Goal: Task Accomplishment & Management: Manage account settings

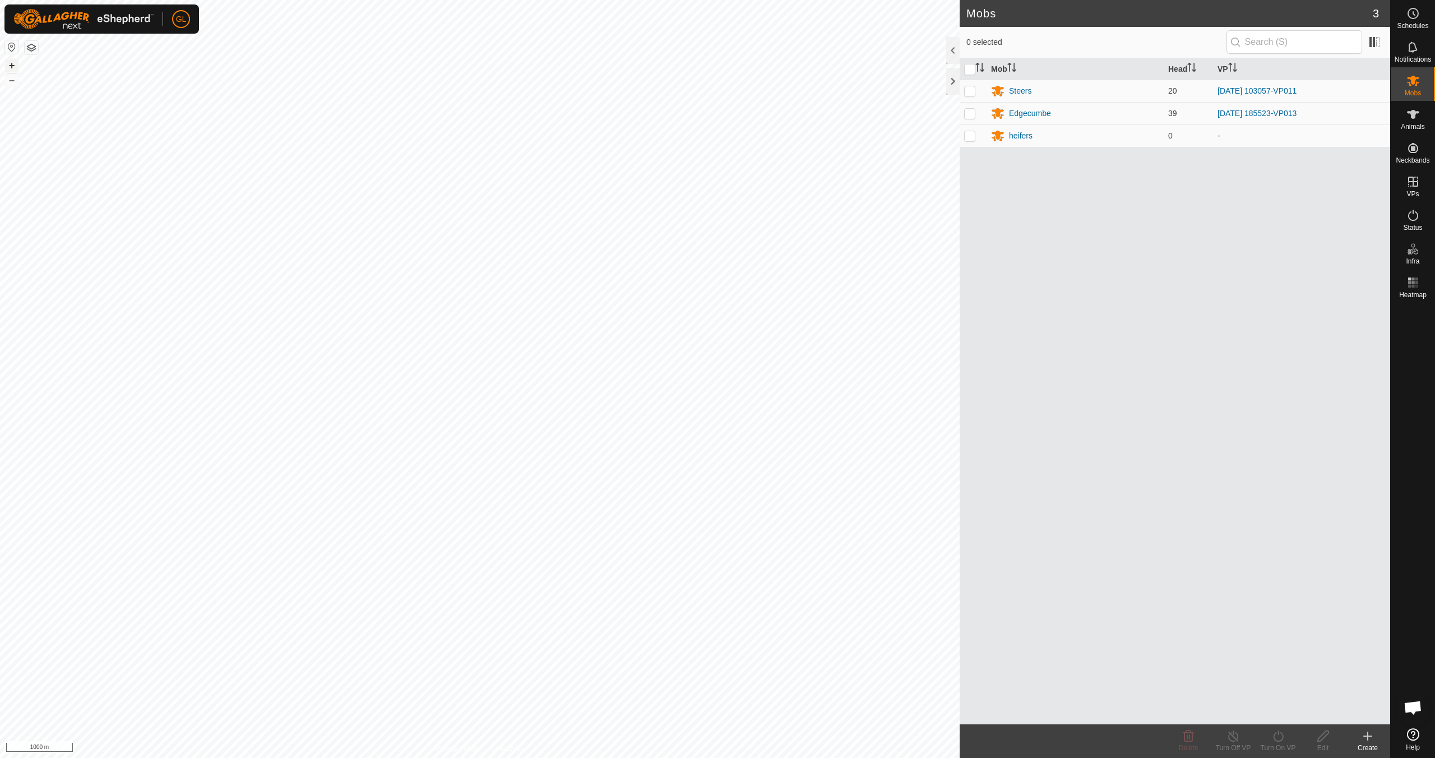
click at [11, 64] on button "+" at bounding box center [11, 65] width 13 height 13
click at [11, 62] on button "+" at bounding box center [11, 65] width 13 height 13
click at [1326, 178] on link "In Rotation" at bounding box center [1342, 181] width 96 height 22
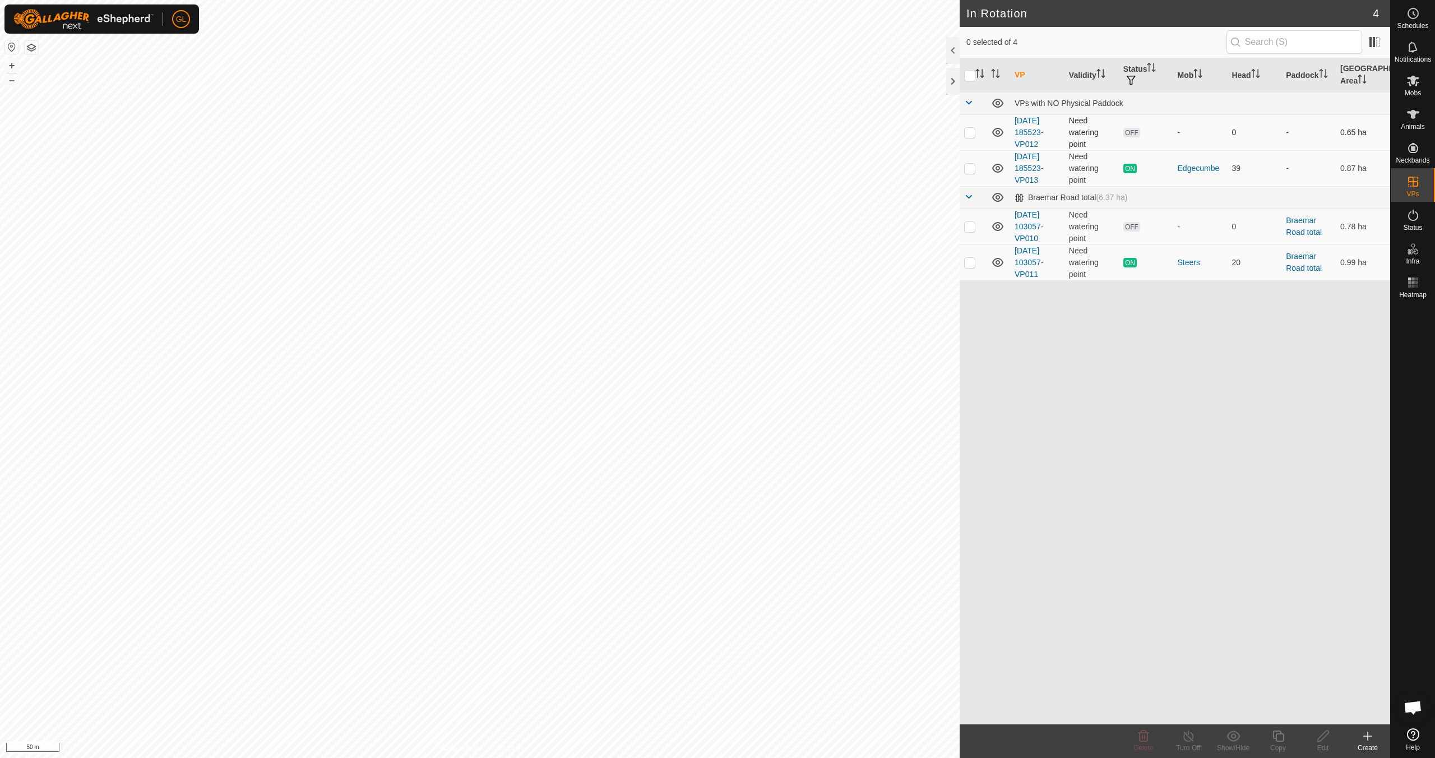
click at [968, 133] on p-checkbox at bounding box center [969, 132] width 11 height 9
checkbox input "true"
click at [969, 167] on p-checkbox at bounding box center [969, 168] width 11 height 9
checkbox input "true"
click at [971, 134] on p-checkbox at bounding box center [969, 132] width 11 height 9
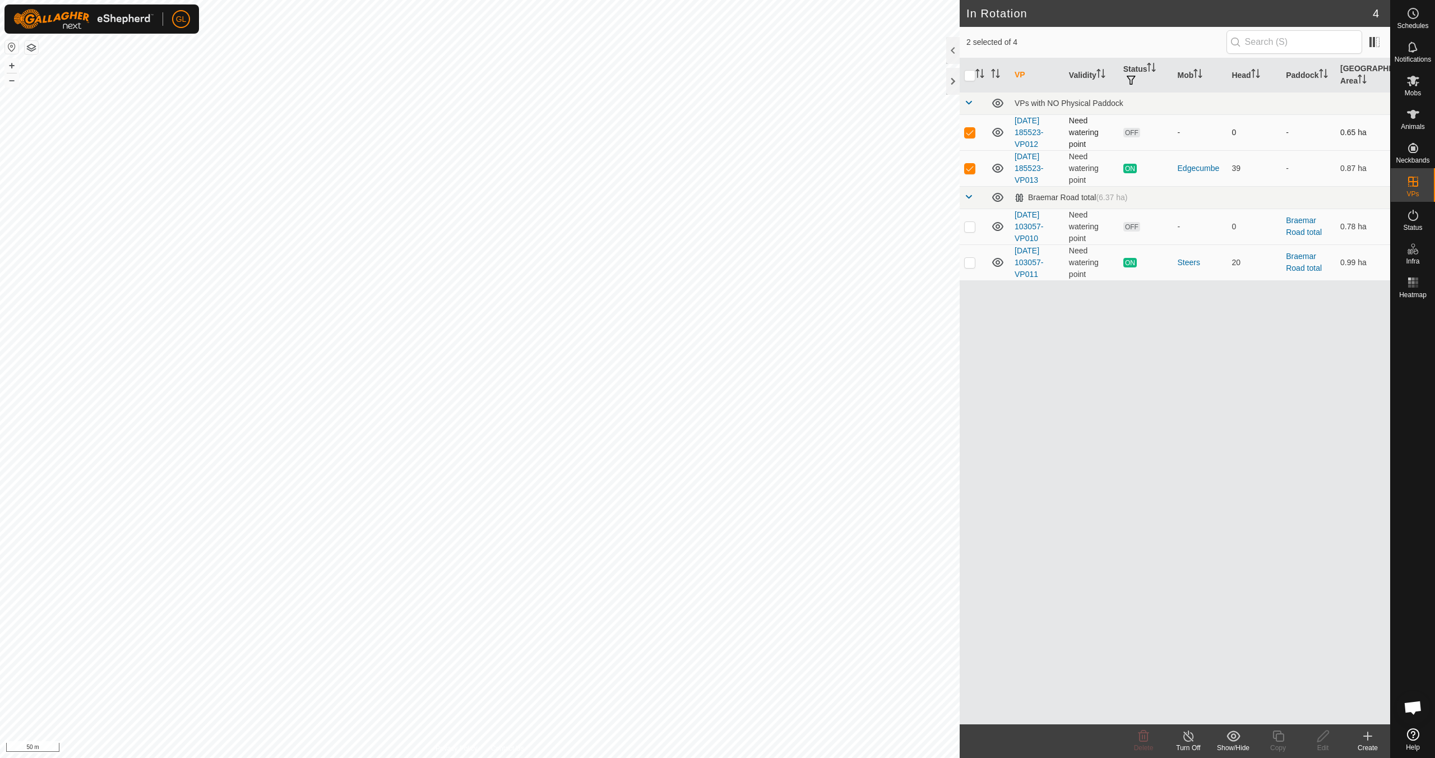
checkbox input "false"
click at [1279, 735] on icon at bounding box center [1278, 735] width 14 height 13
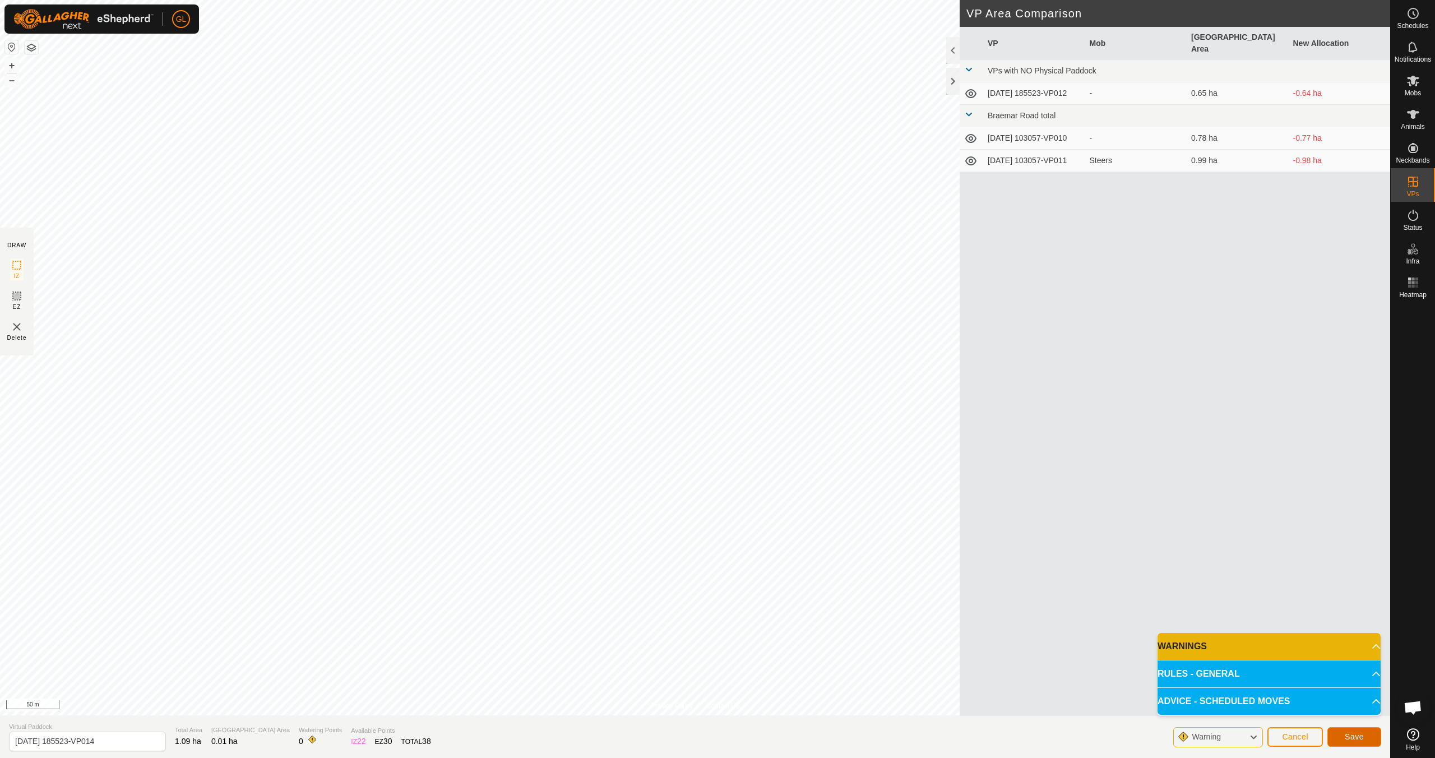
click at [1362, 739] on span "Save" at bounding box center [1354, 736] width 19 height 9
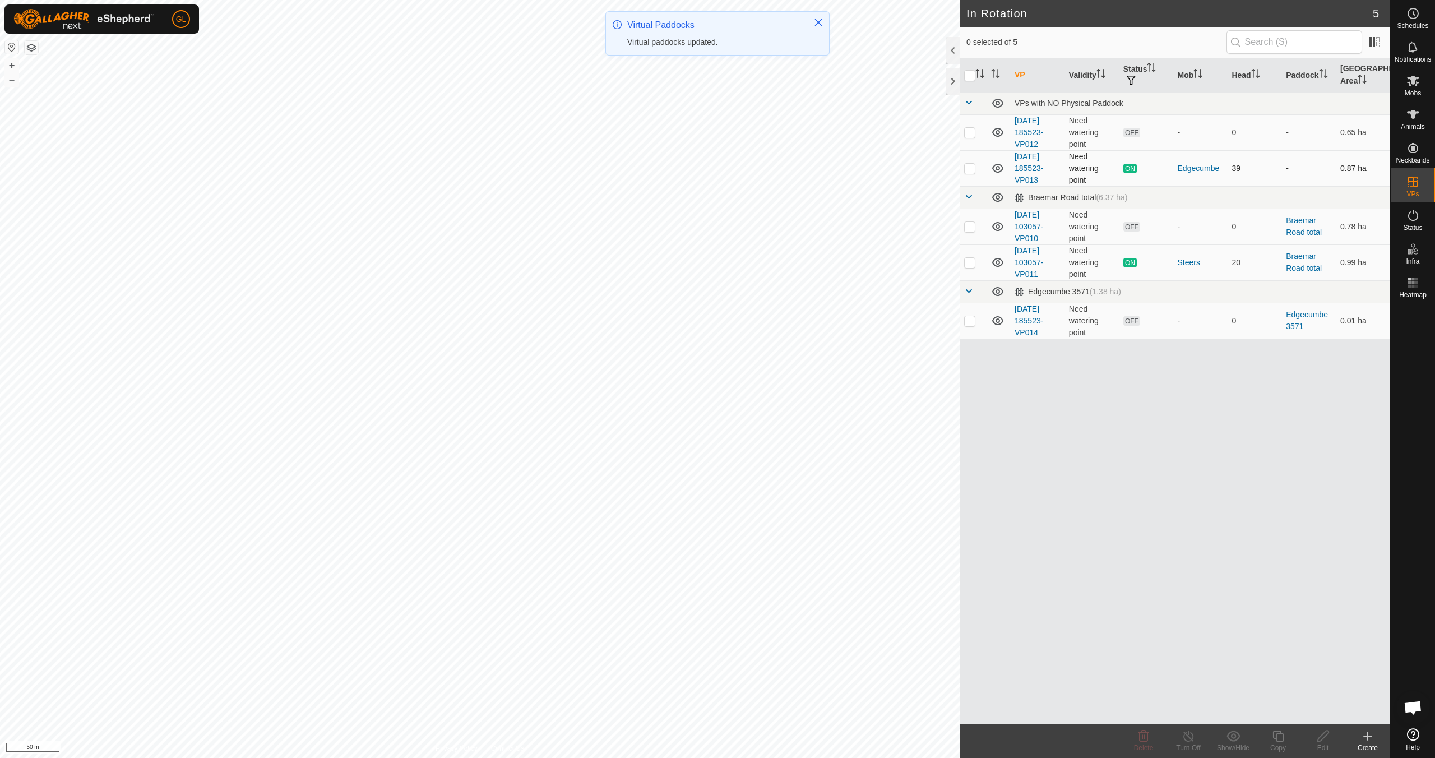
click at [968, 167] on p-checkbox at bounding box center [969, 168] width 11 height 9
click at [971, 168] on p-checkbox at bounding box center [969, 168] width 11 height 9
checkbox input "false"
click at [973, 320] on p-checkbox at bounding box center [969, 320] width 11 height 9
checkbox input "true"
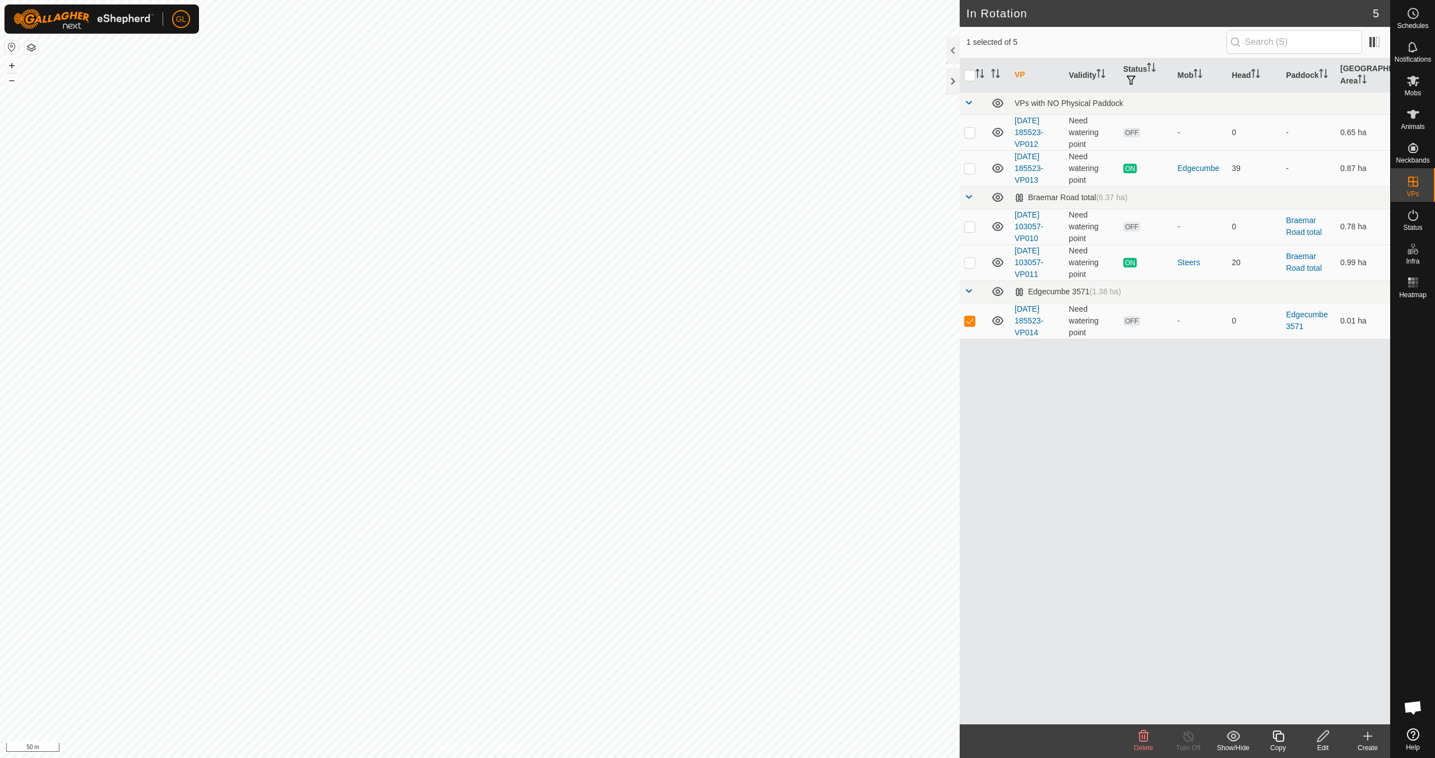
click at [1321, 745] on div "Edit" at bounding box center [1323, 748] width 45 height 10
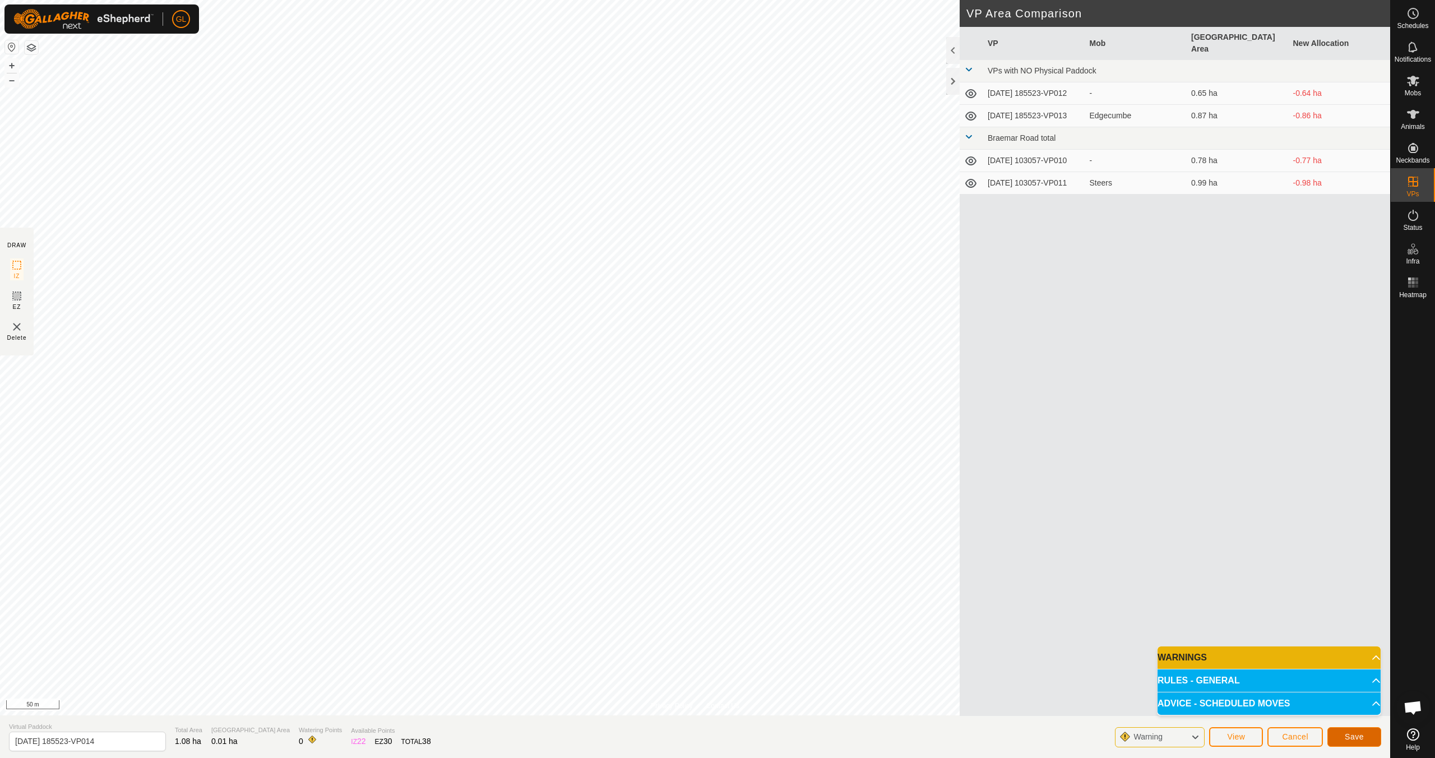
click at [1346, 735] on span "Save" at bounding box center [1354, 736] width 19 height 9
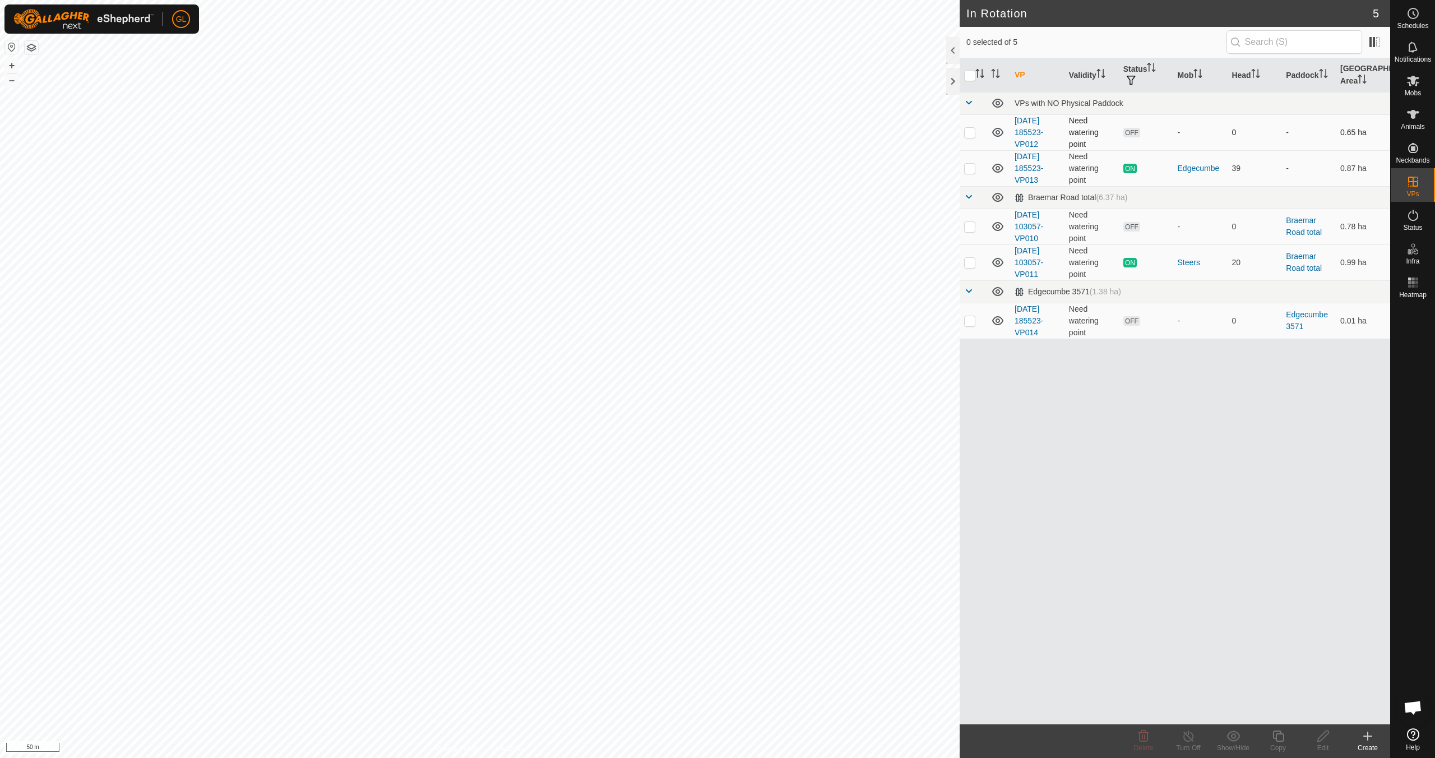
click at [966, 129] on p-checkbox at bounding box center [969, 132] width 11 height 9
click at [1149, 741] on icon at bounding box center [1143, 735] width 13 height 13
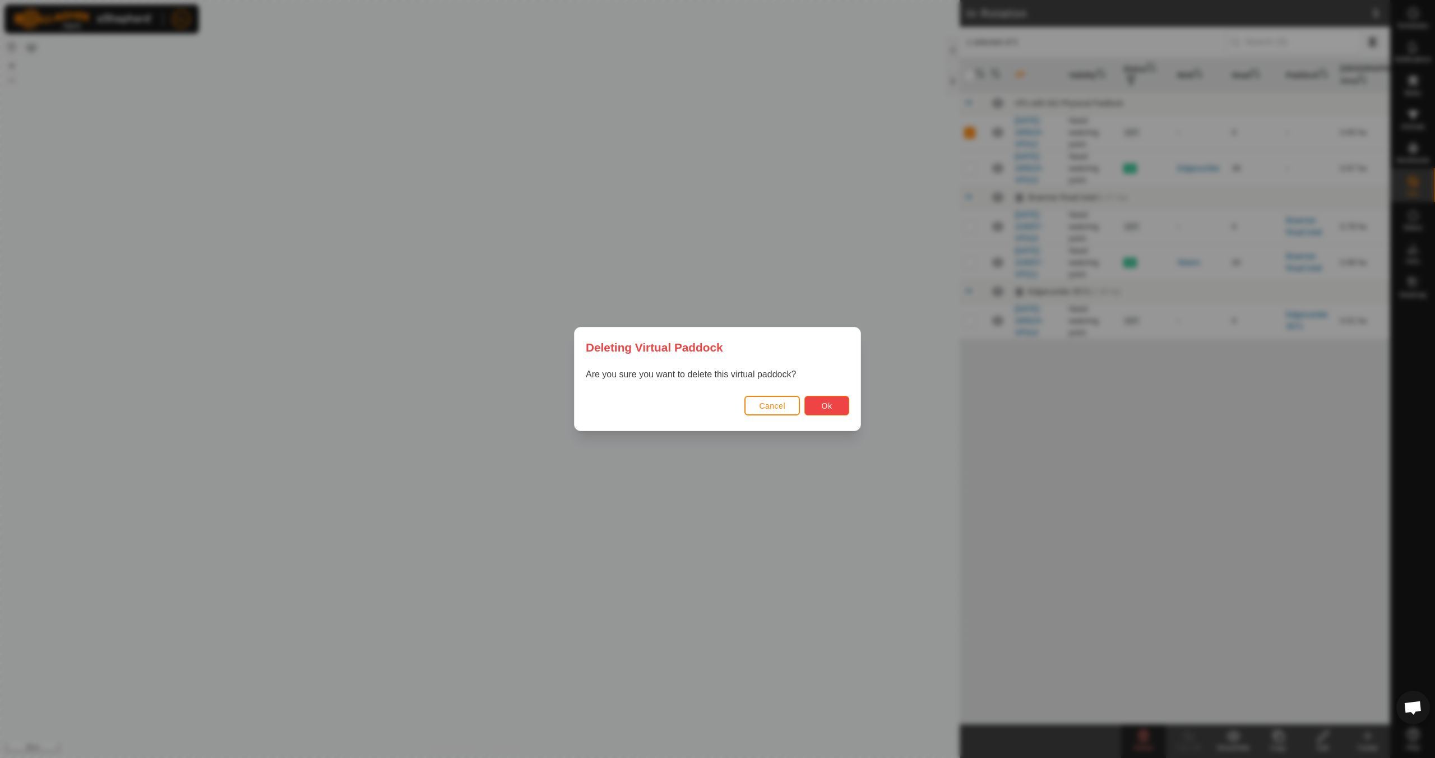
click at [830, 406] on span "Ok" at bounding box center [827, 405] width 11 height 9
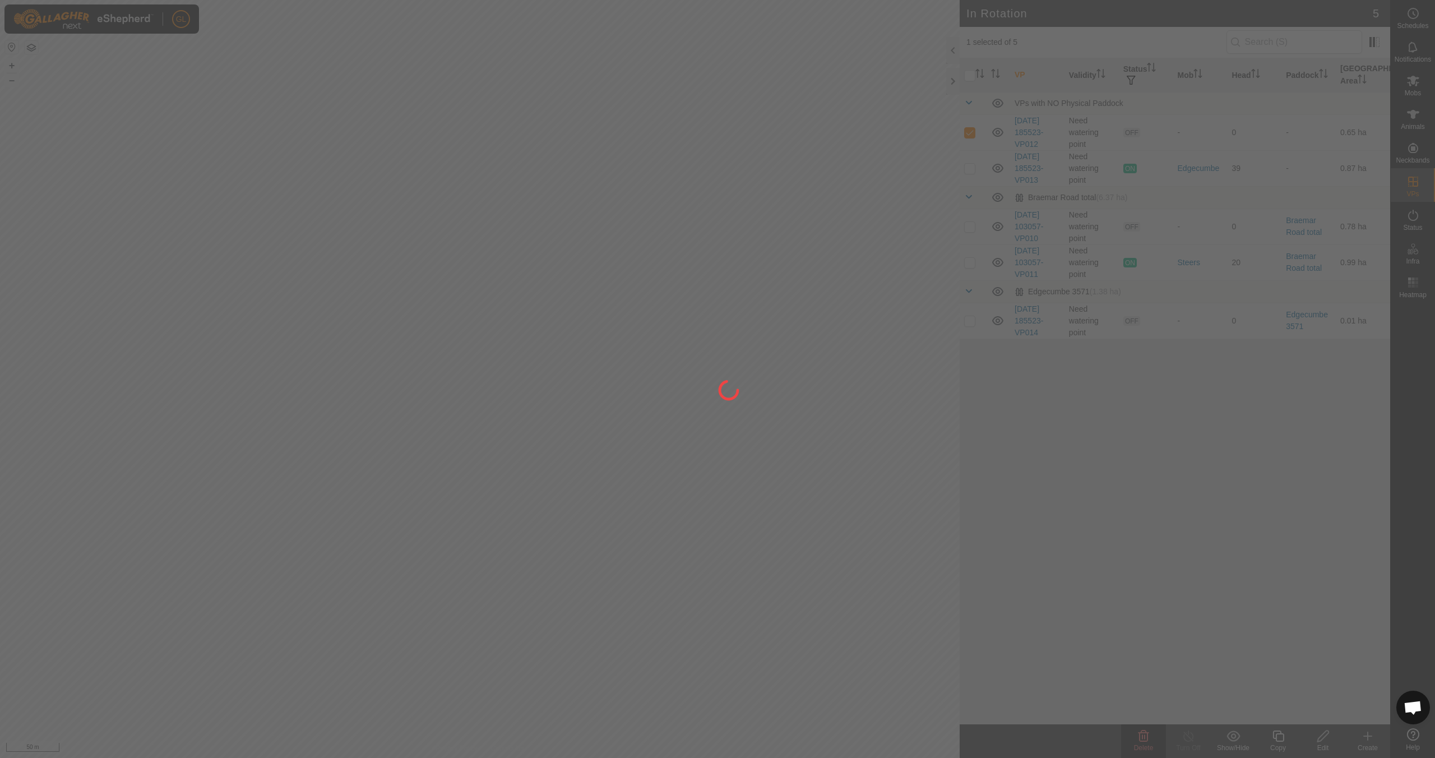
checkbox input "false"
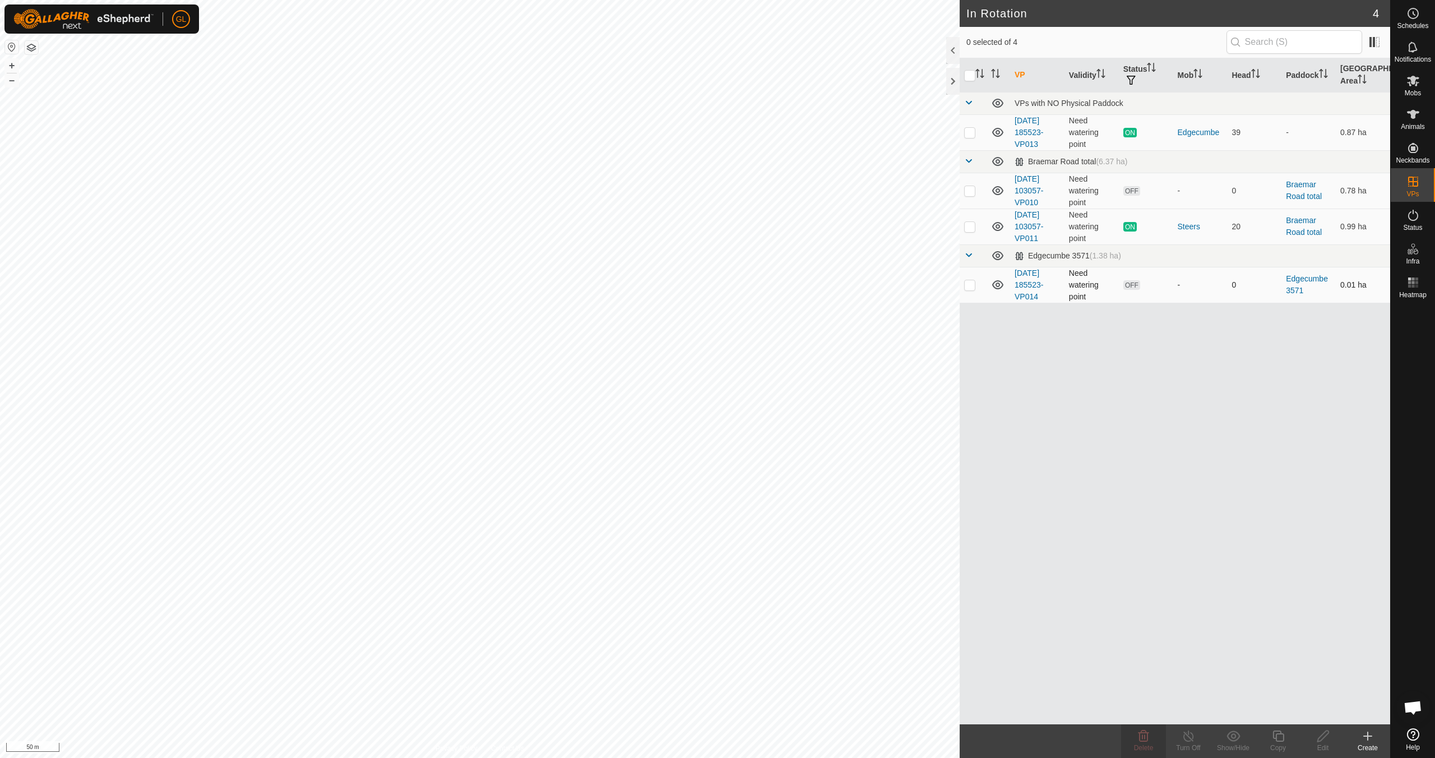
click at [974, 287] on p-checkbox at bounding box center [969, 284] width 11 height 9
checkbox input "true"
click at [1324, 744] on div "Edit" at bounding box center [1323, 748] width 45 height 10
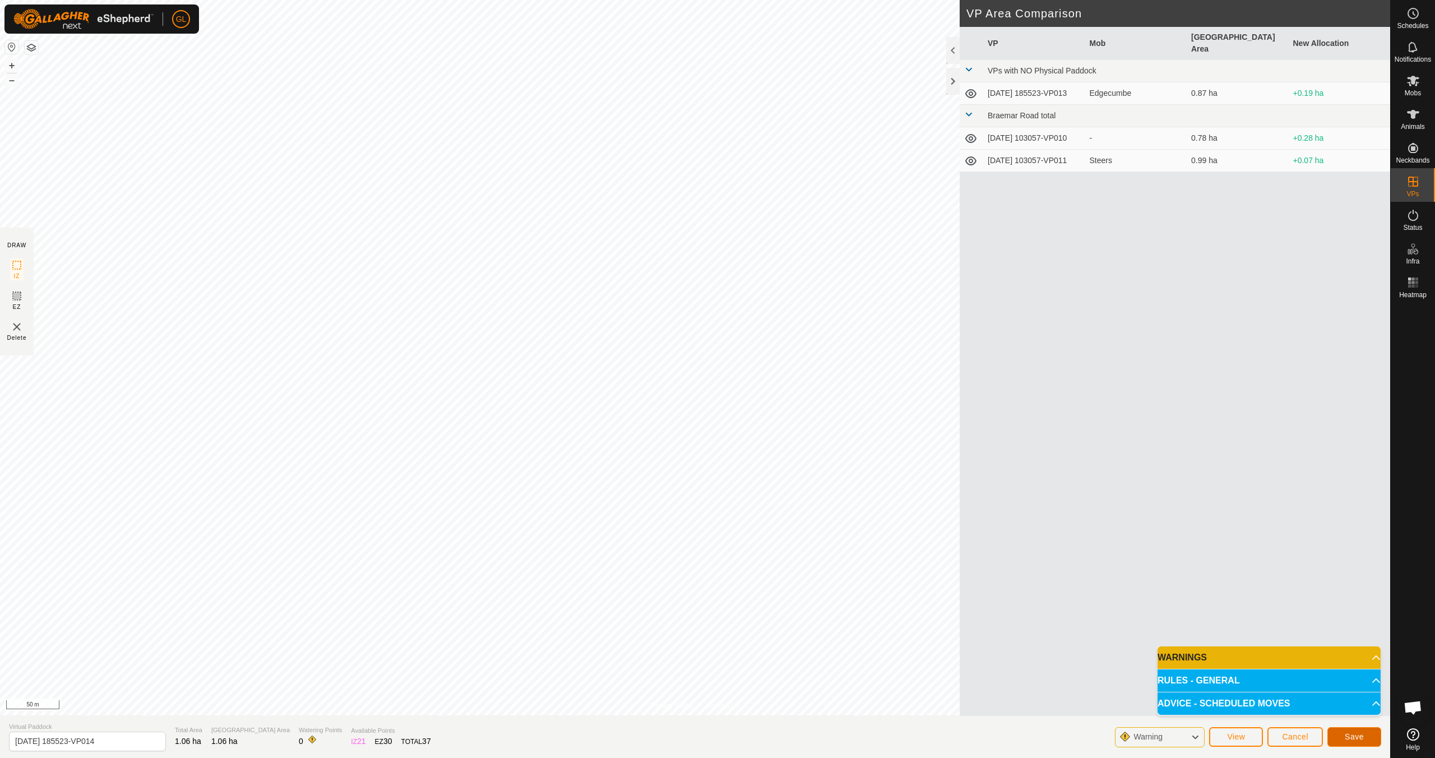
click at [1351, 732] on span "Save" at bounding box center [1354, 736] width 19 height 9
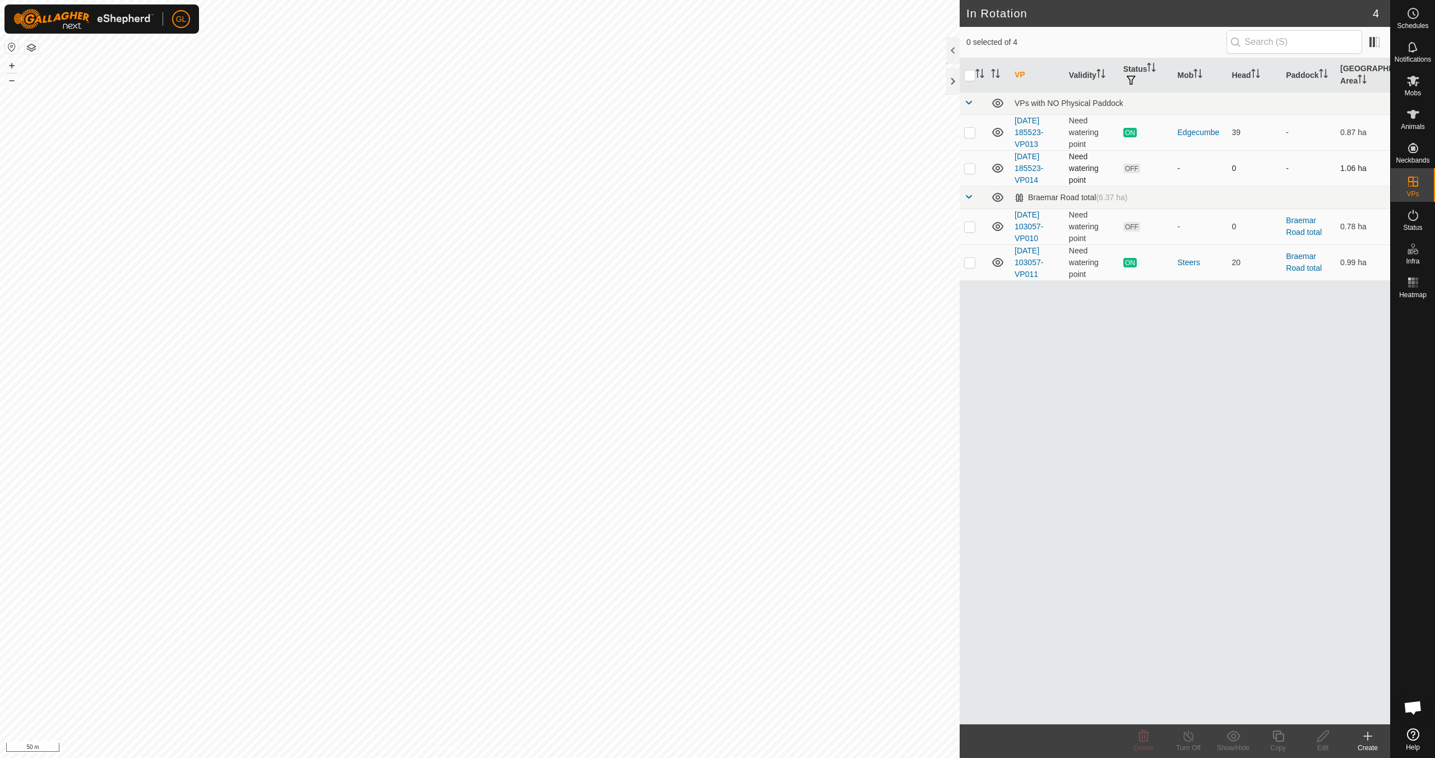
click at [966, 169] on p-checkbox at bounding box center [969, 168] width 11 height 9
checkbox input "true"
click at [1321, 737] on icon at bounding box center [1323, 735] width 14 height 13
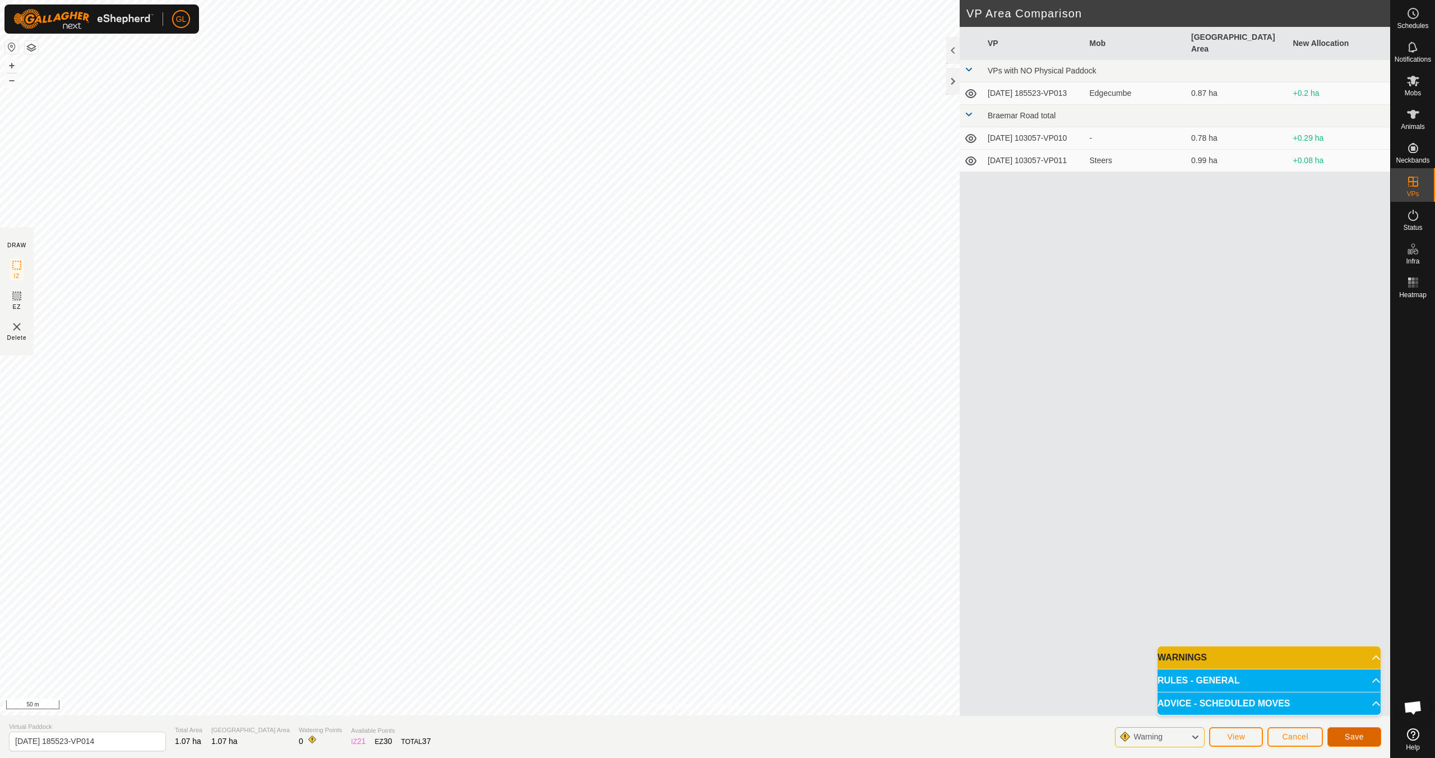
click at [1359, 739] on span "Save" at bounding box center [1354, 736] width 19 height 9
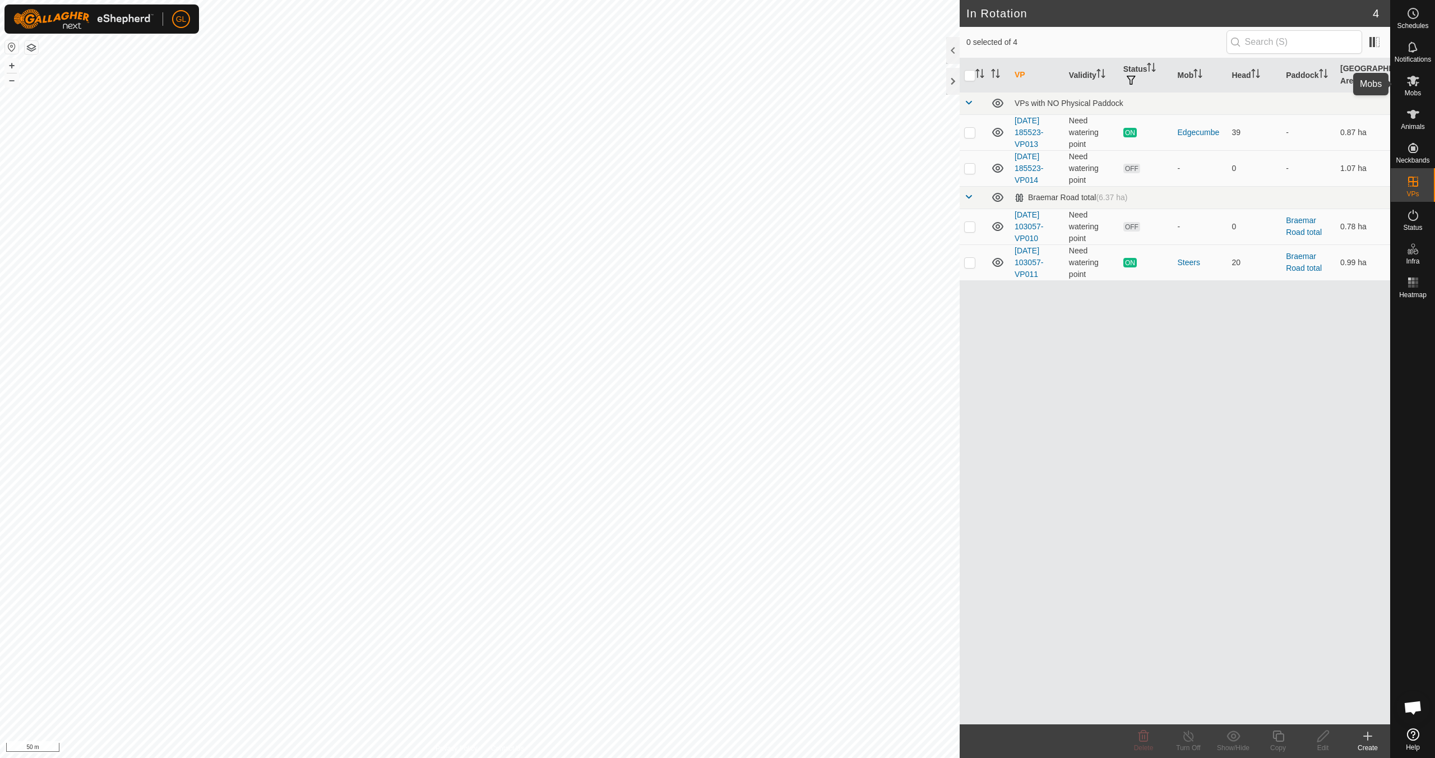
click at [1417, 88] on es-mob-svg-icon at bounding box center [1413, 81] width 20 height 18
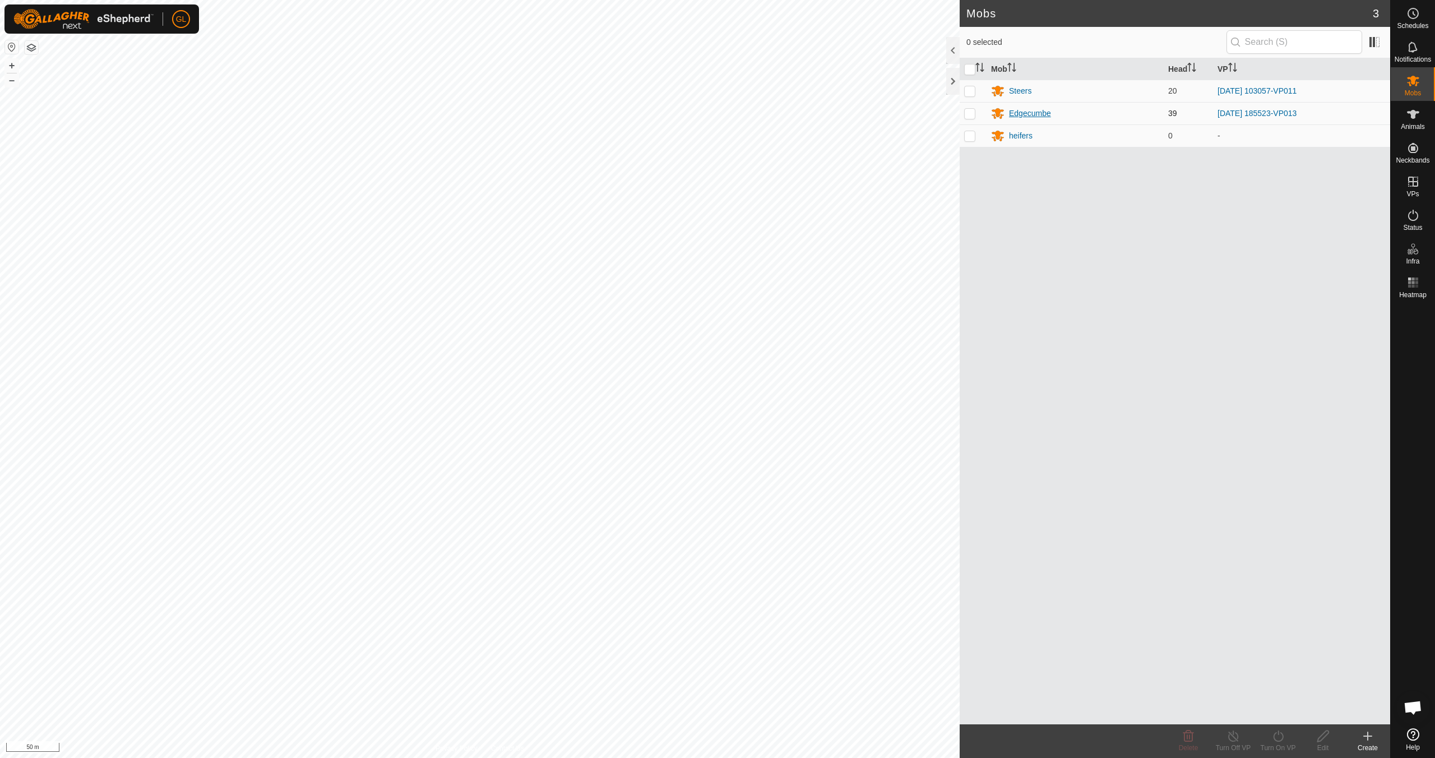
click at [1022, 113] on div "Edgecumbe" at bounding box center [1030, 114] width 42 height 12
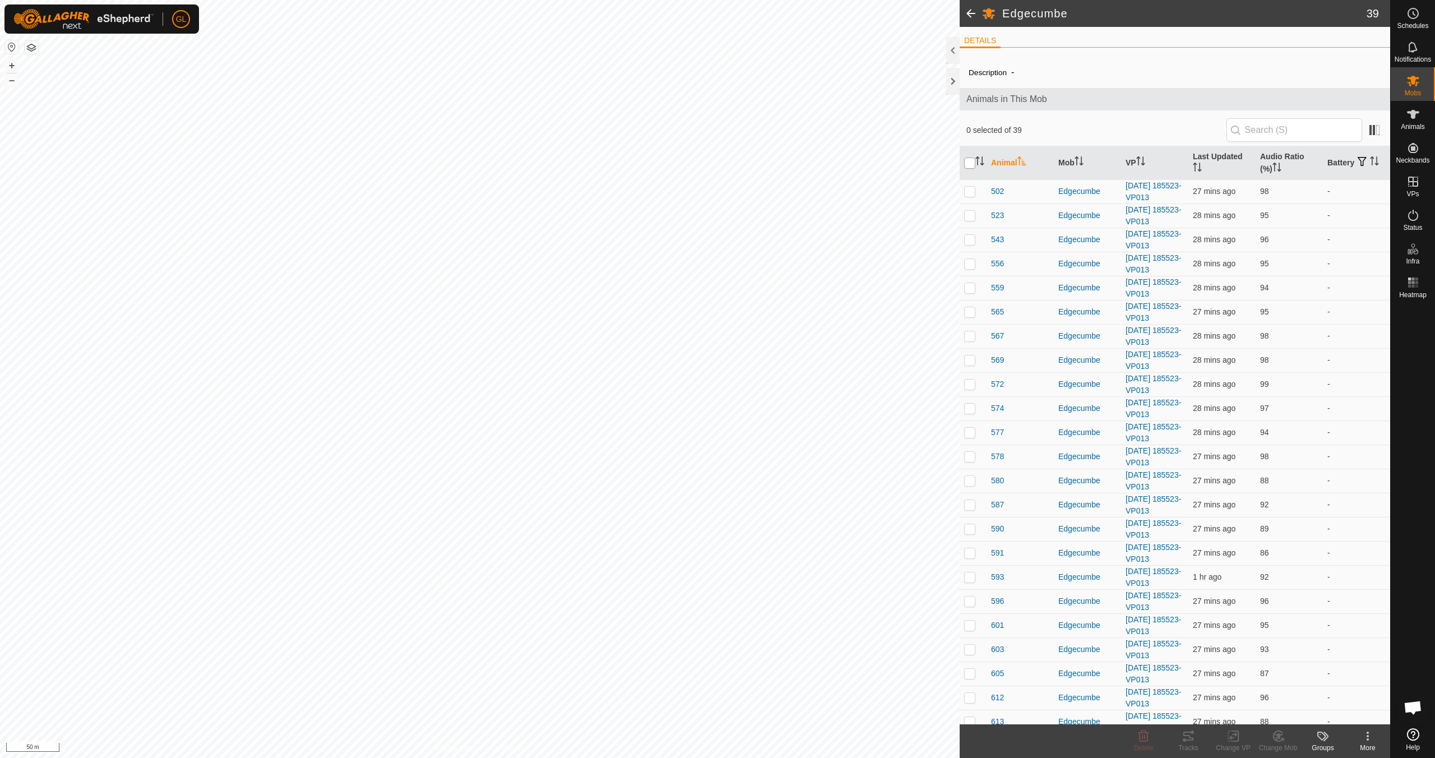
click at [970, 165] on input "checkbox" at bounding box center [969, 163] width 11 height 11
checkbox input "true"
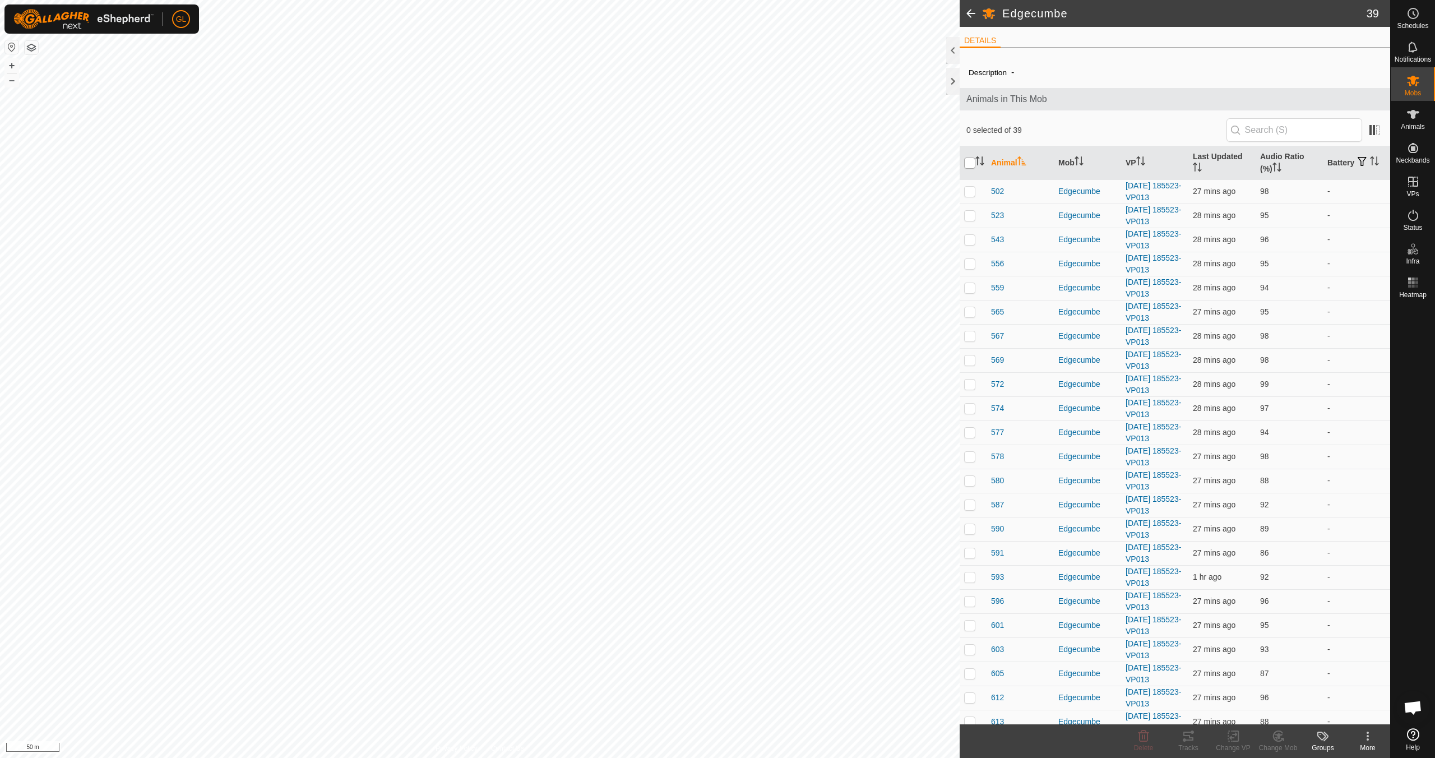
checkbox input "true"
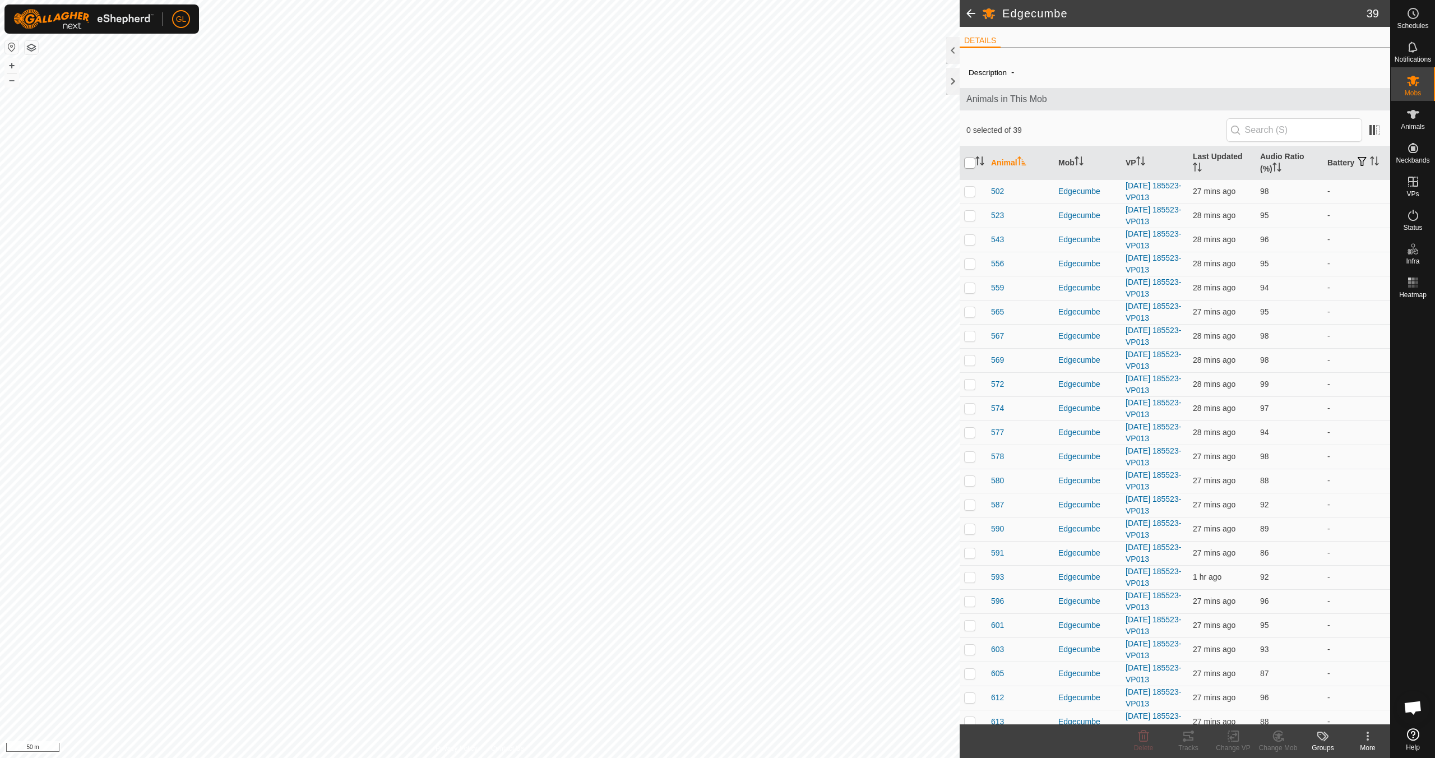
checkbox input "true"
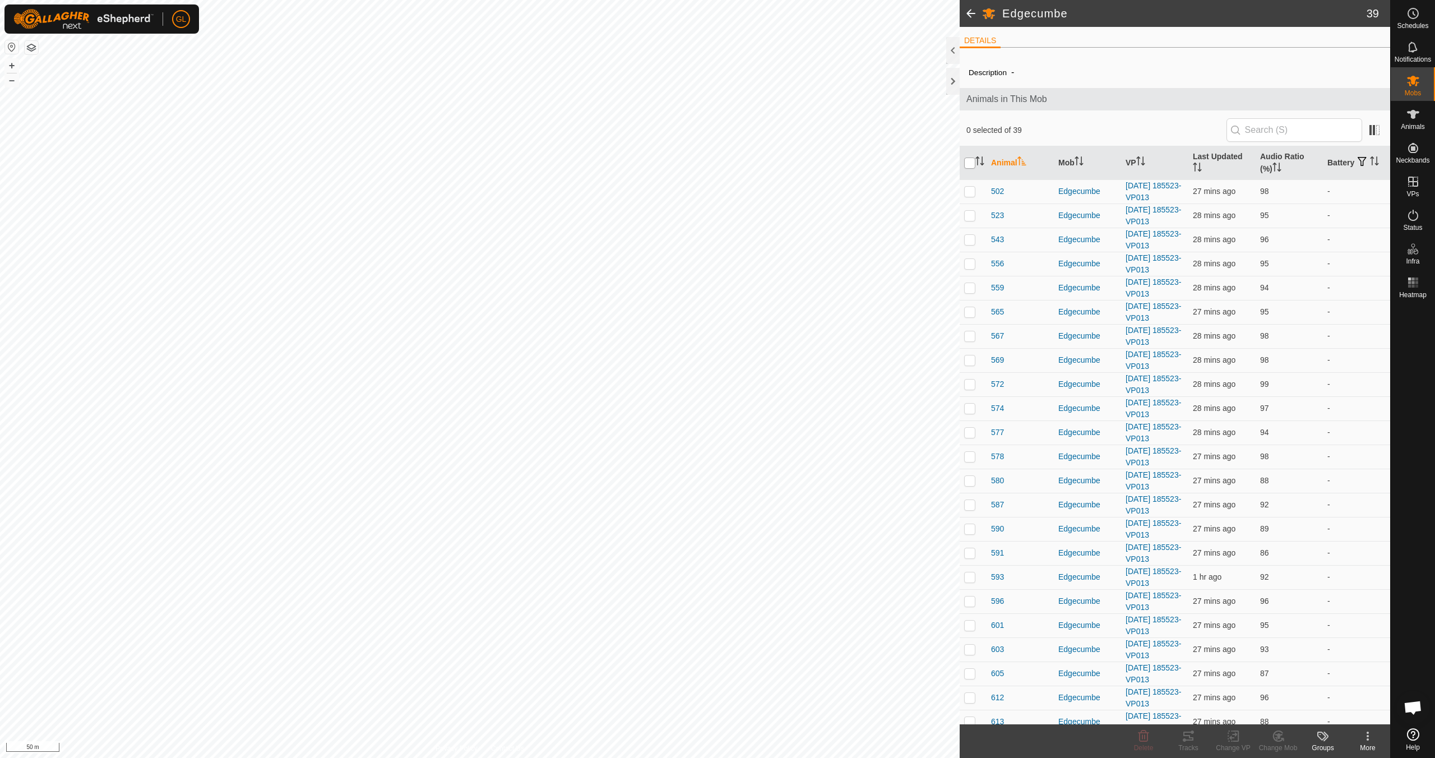
checkbox input "true"
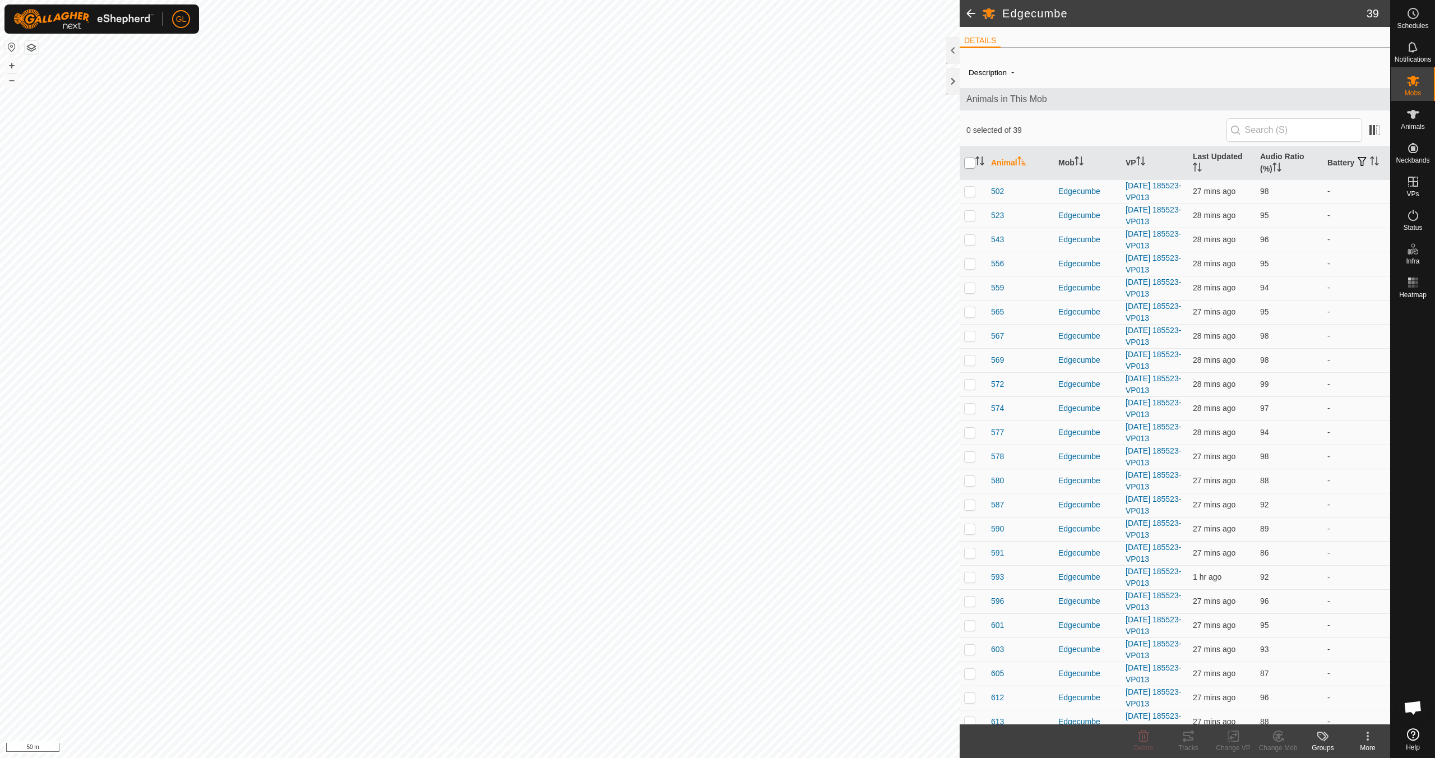
checkbox input "true"
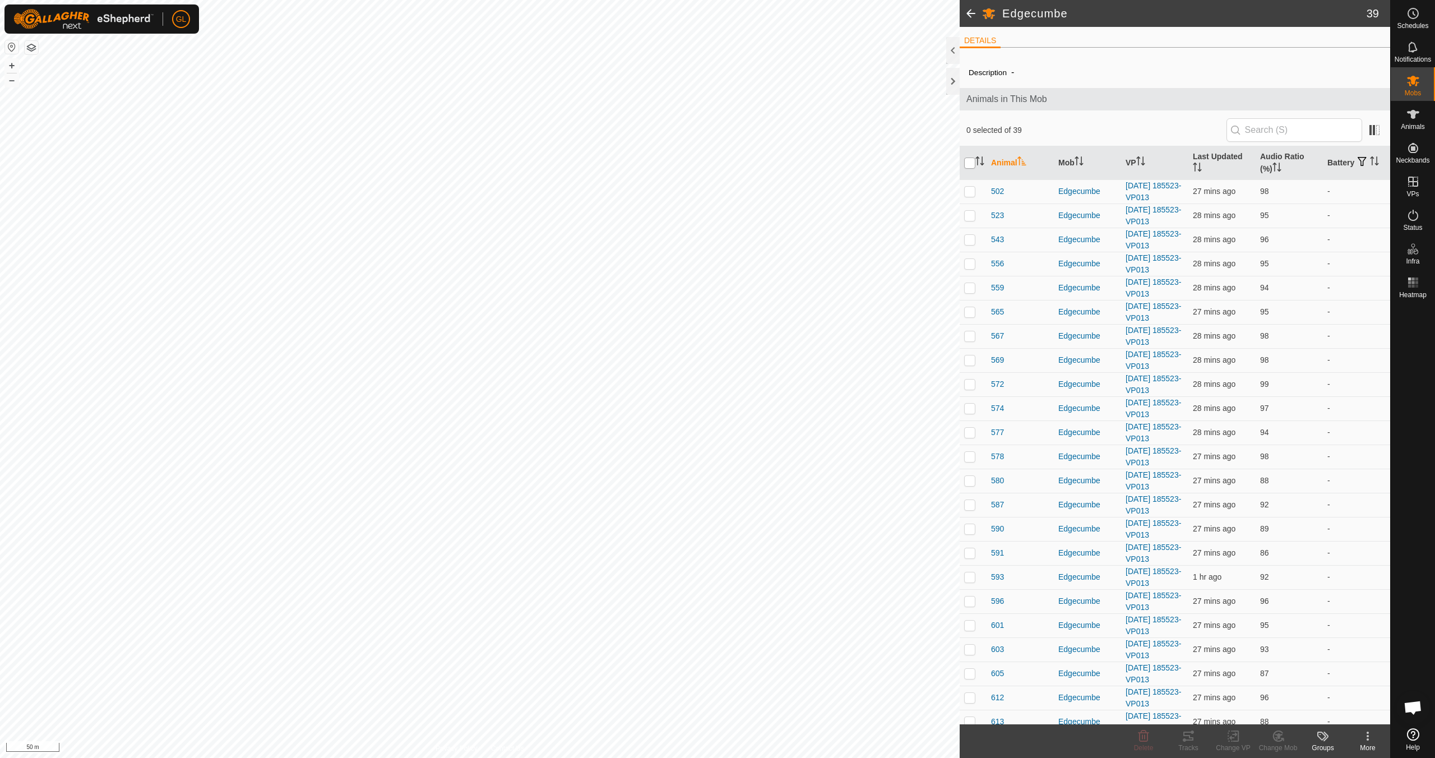
checkbox input "true"
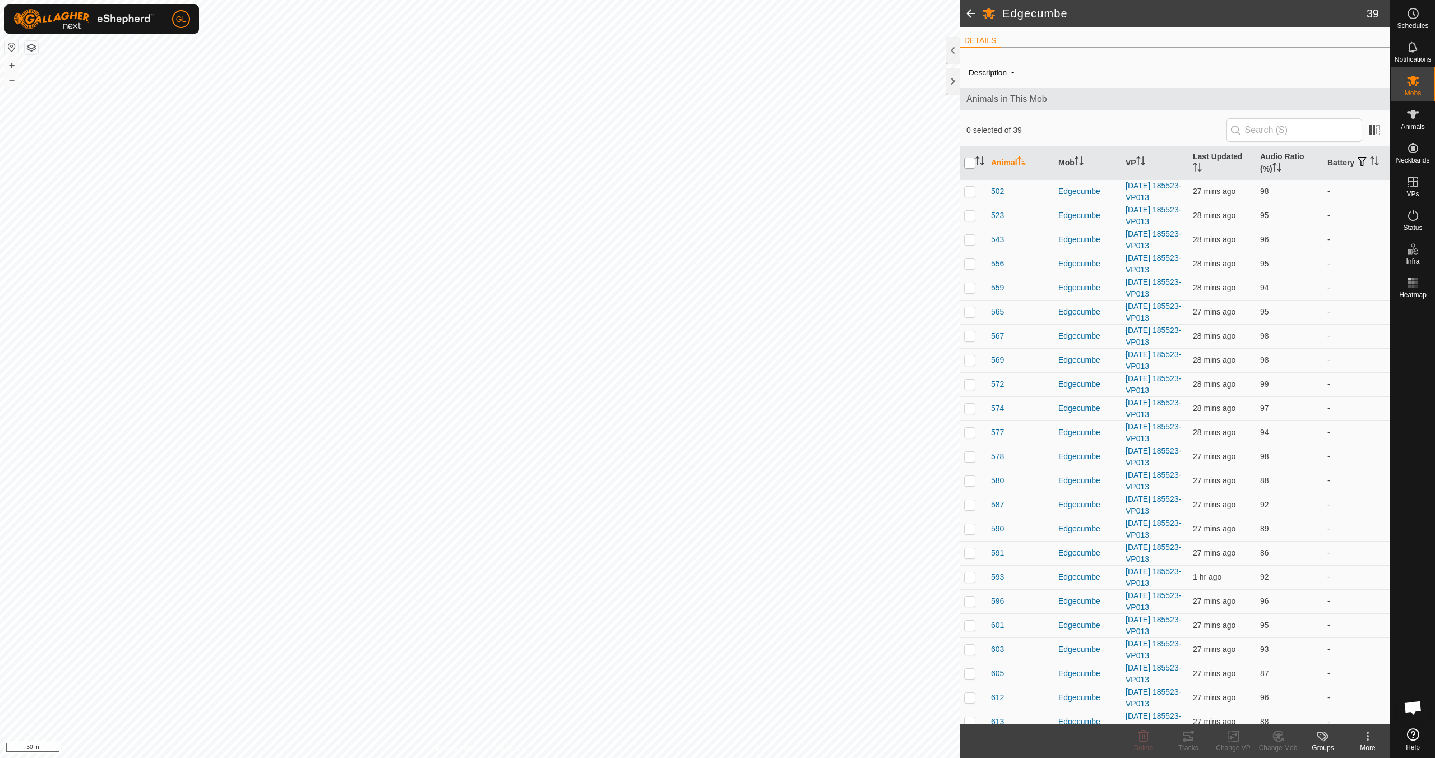
checkbox input "true"
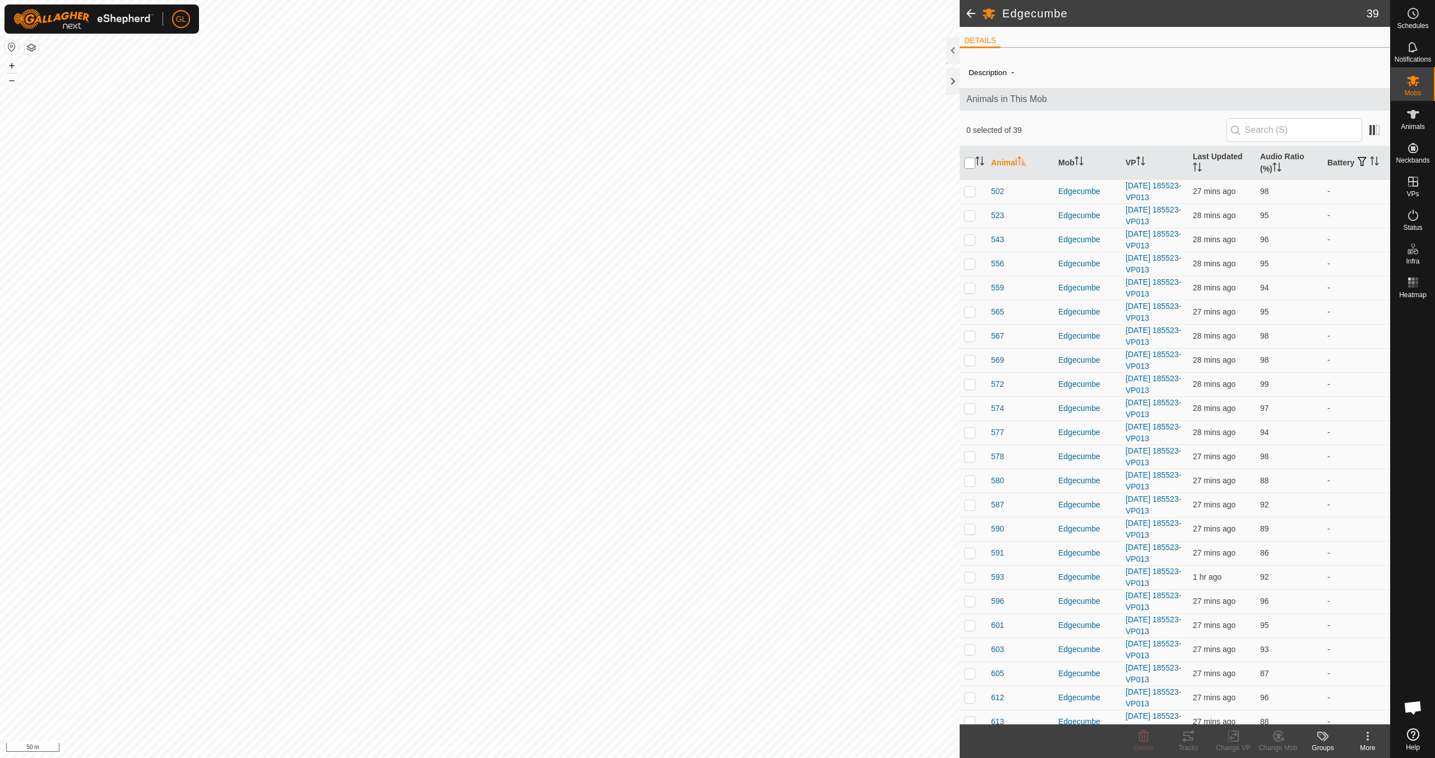
checkbox input "true"
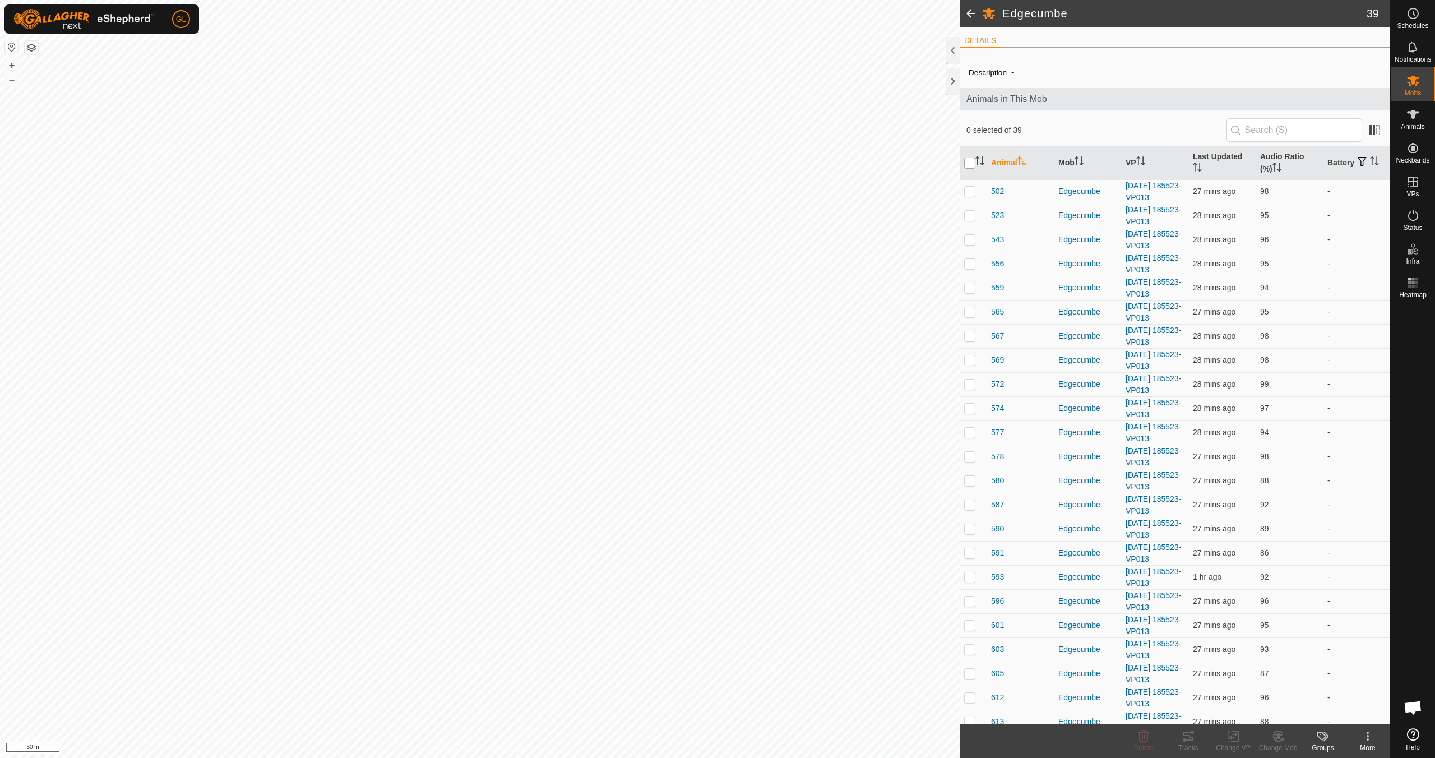
checkbox input "true"
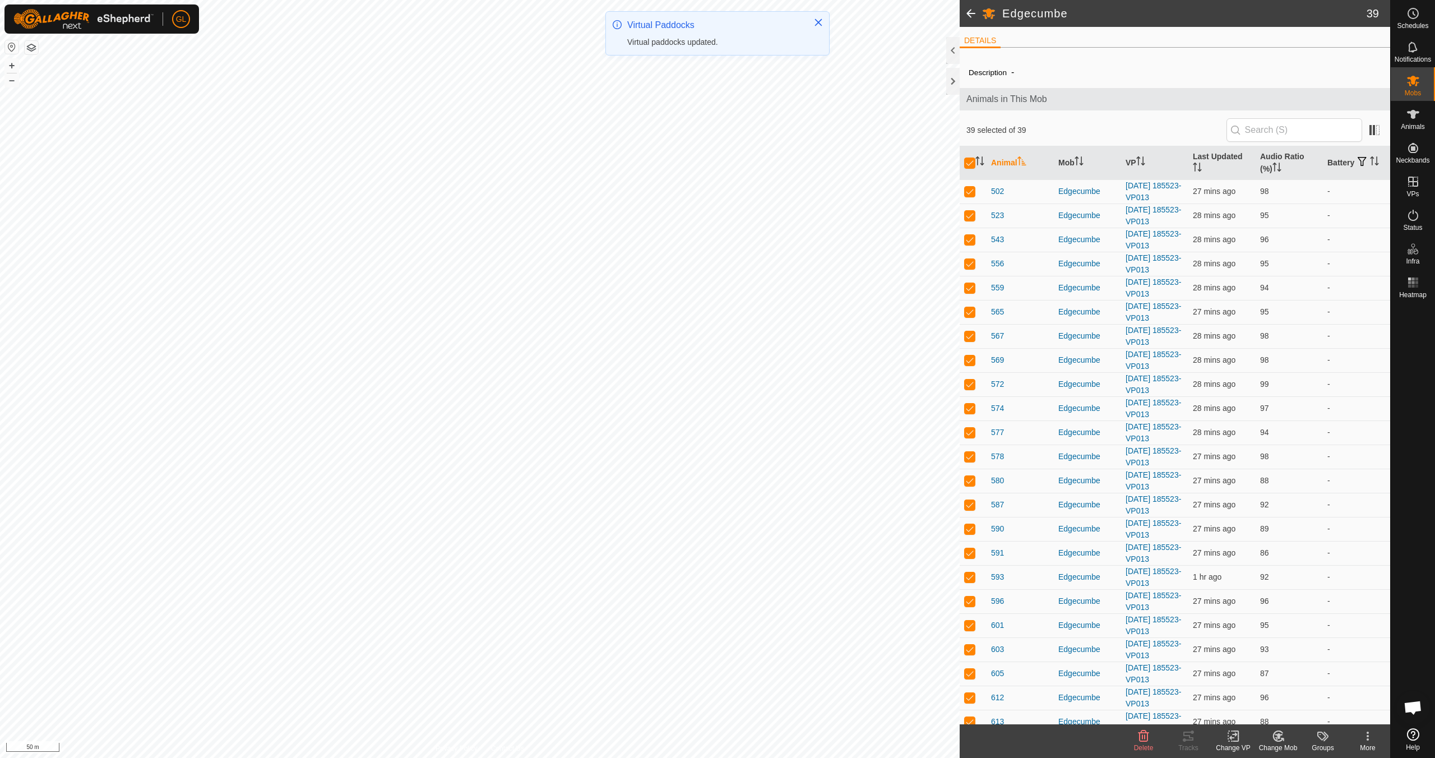
click at [1237, 742] on icon at bounding box center [1234, 735] width 14 height 13
click at [1247, 687] on link "Choose VP..." at bounding box center [1266, 688] width 111 height 22
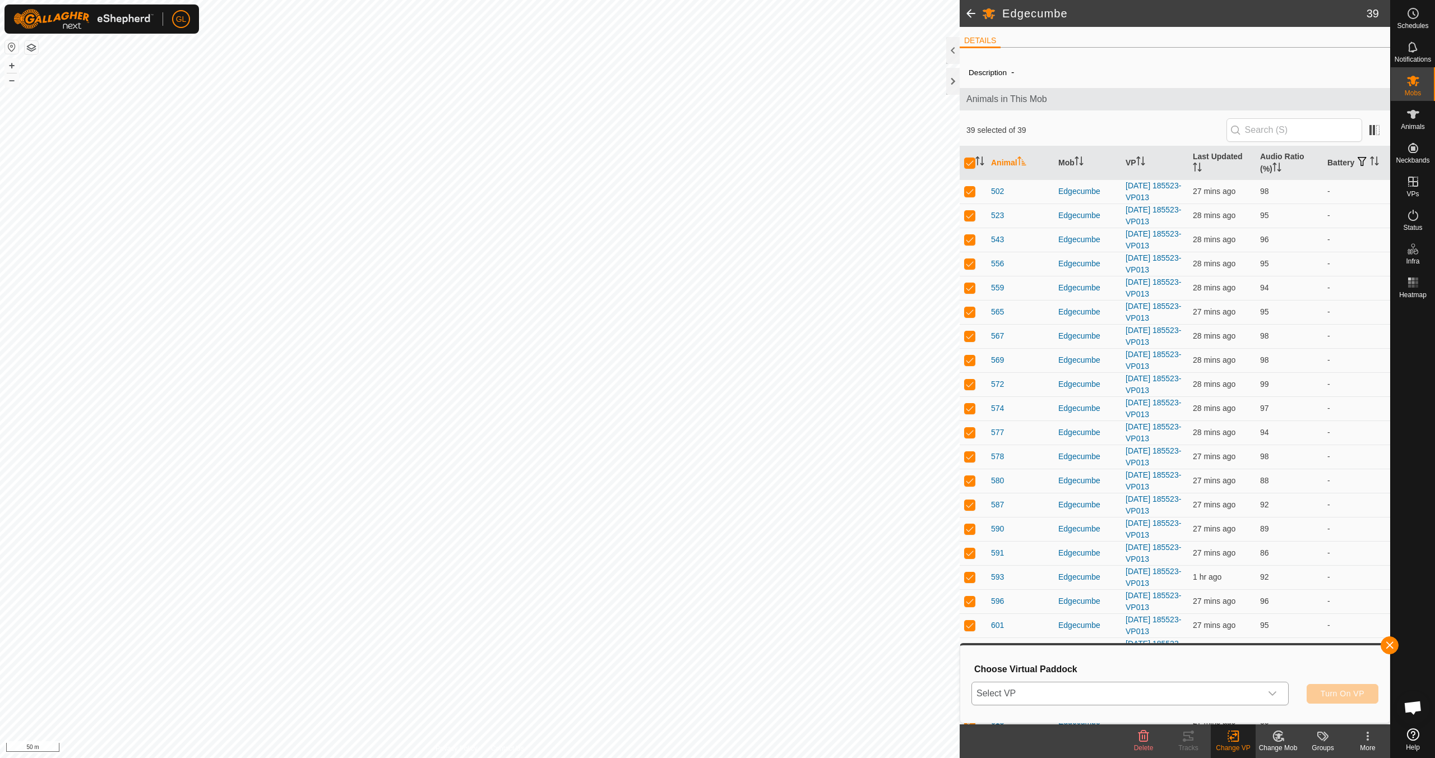
click at [1277, 690] on div "dropdown trigger" at bounding box center [1272, 693] width 22 height 22
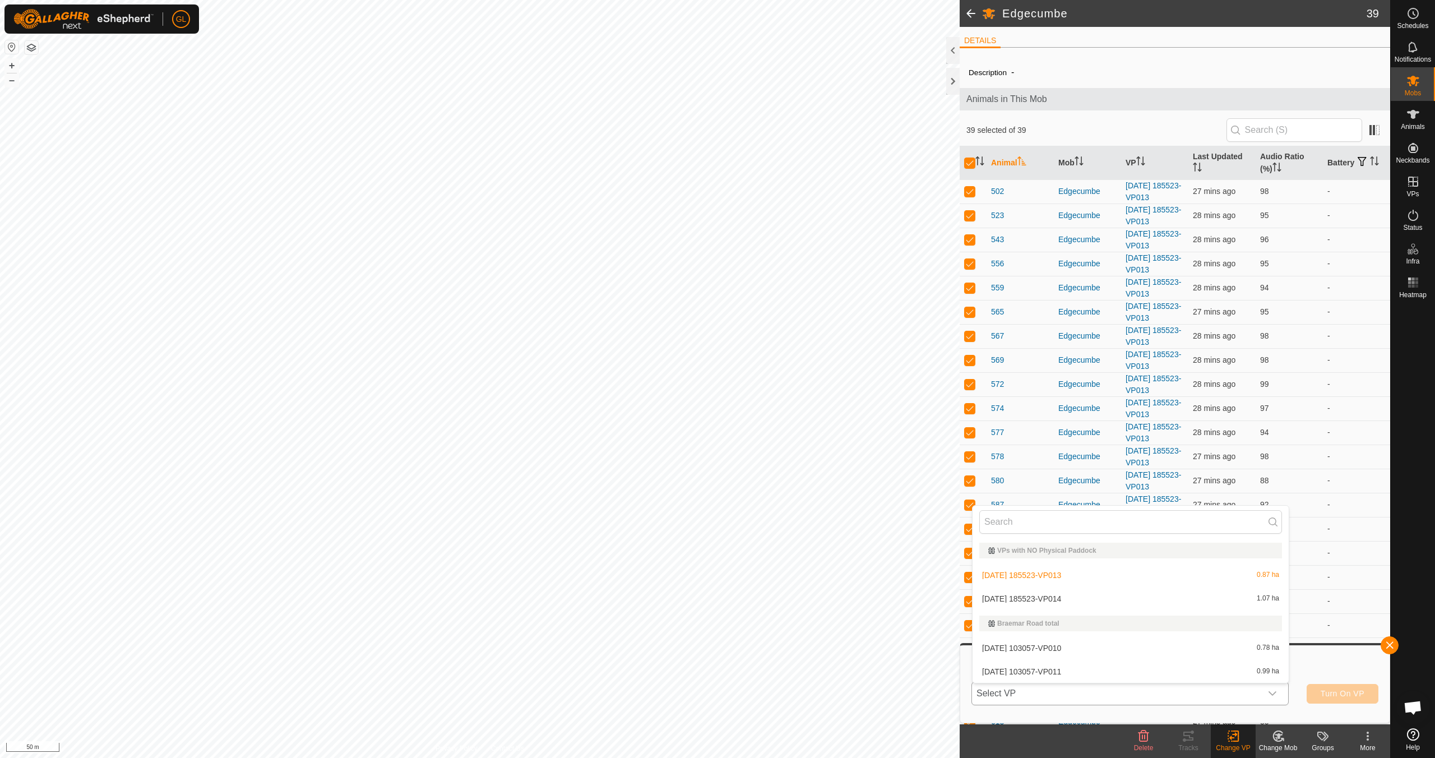
click at [1135, 599] on li "[DATE] 185523-VP014 1.07 ha" at bounding box center [1131, 599] width 316 height 22
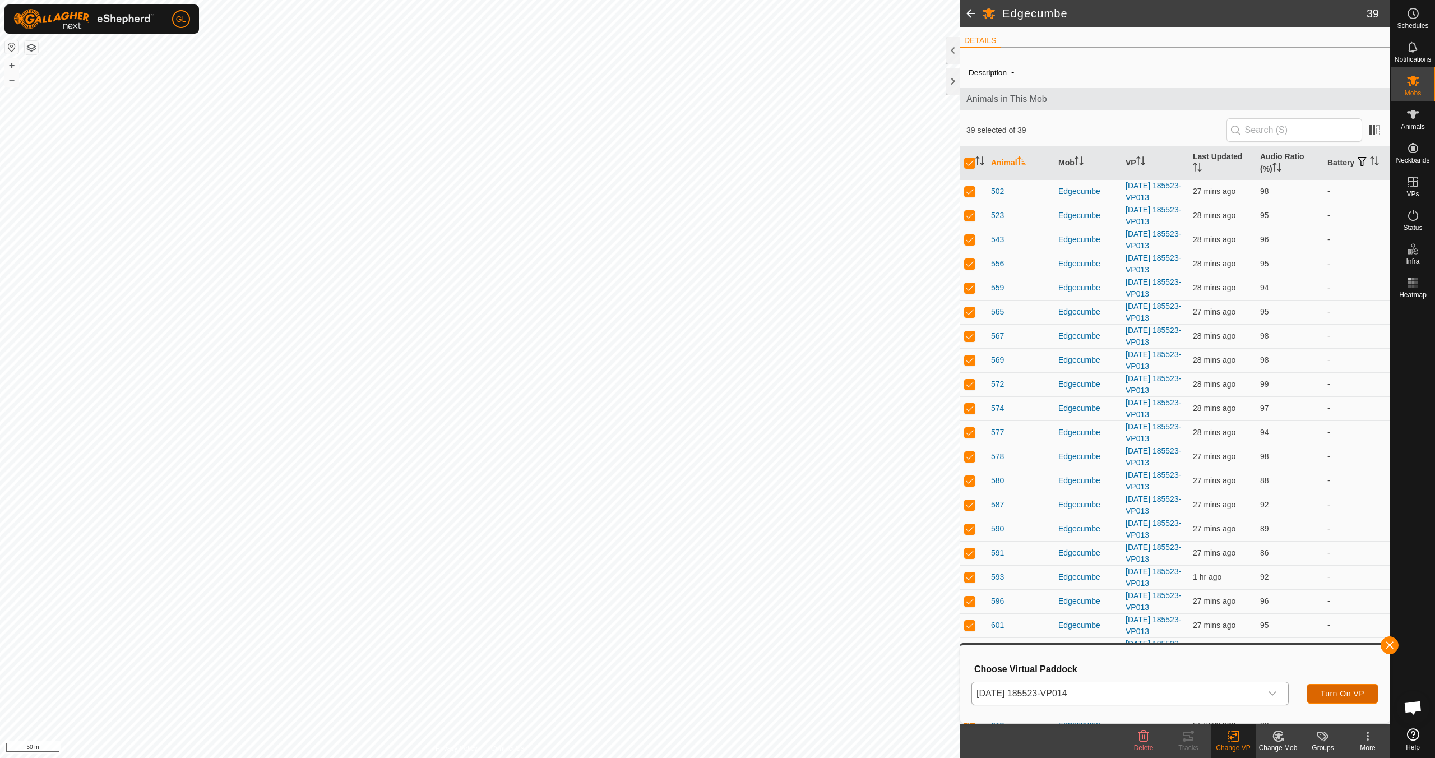
click at [1348, 695] on span "Turn On VP" at bounding box center [1343, 693] width 44 height 9
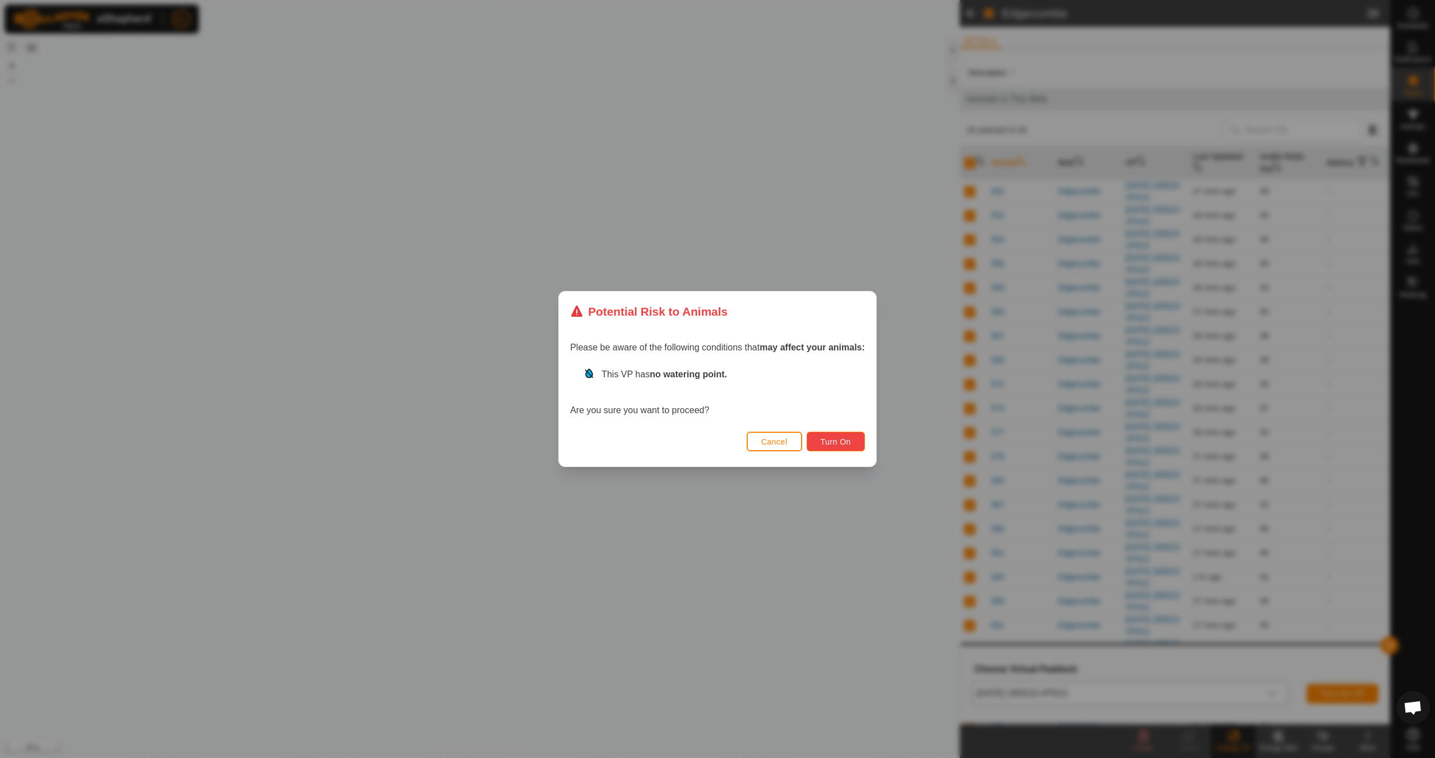
click at [838, 439] on span "Turn On" at bounding box center [836, 441] width 30 height 9
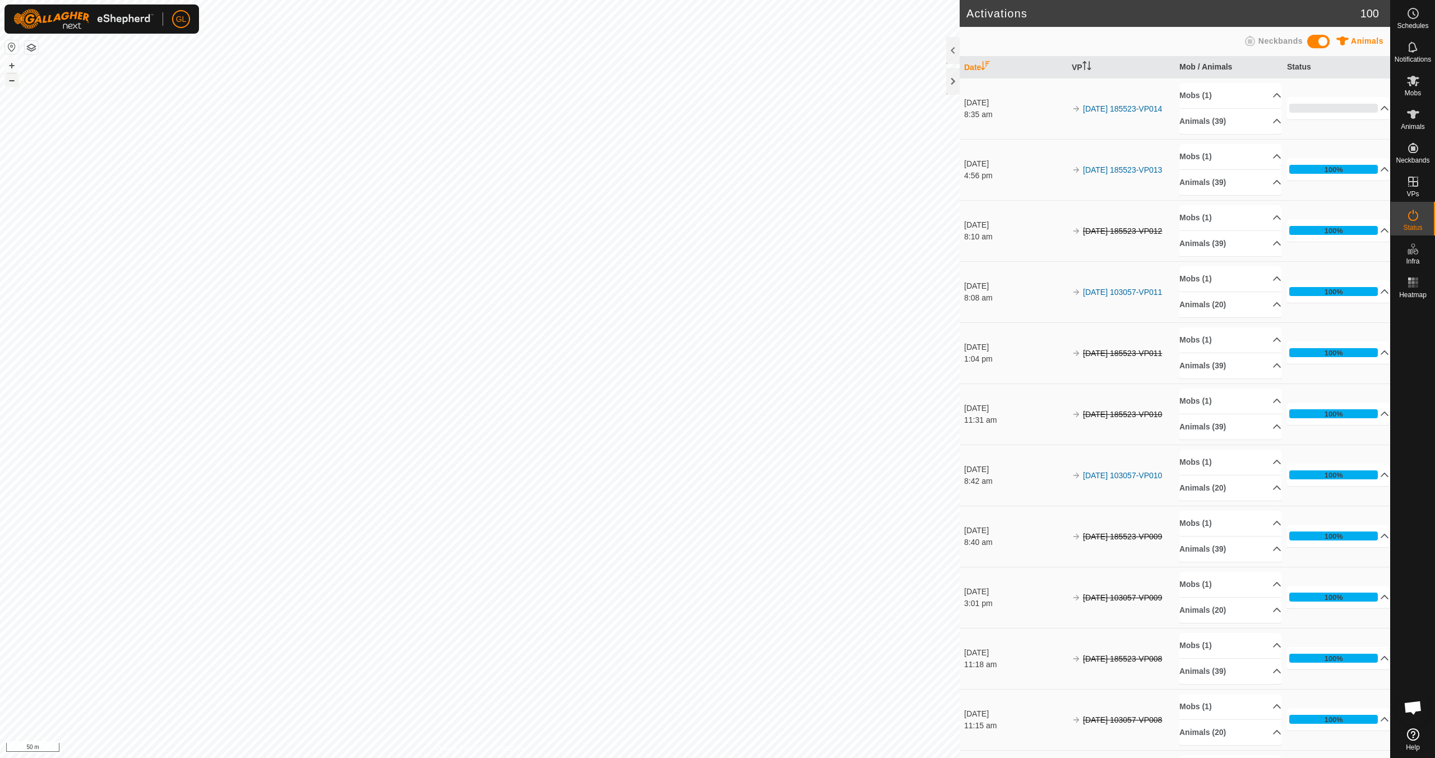
click at [13, 82] on button "–" at bounding box center [11, 79] width 13 height 13
click at [12, 80] on button "–" at bounding box center [11, 79] width 13 height 13
click at [12, 79] on button "–" at bounding box center [11, 79] width 13 height 13
click at [15, 66] on button "+" at bounding box center [11, 65] width 13 height 13
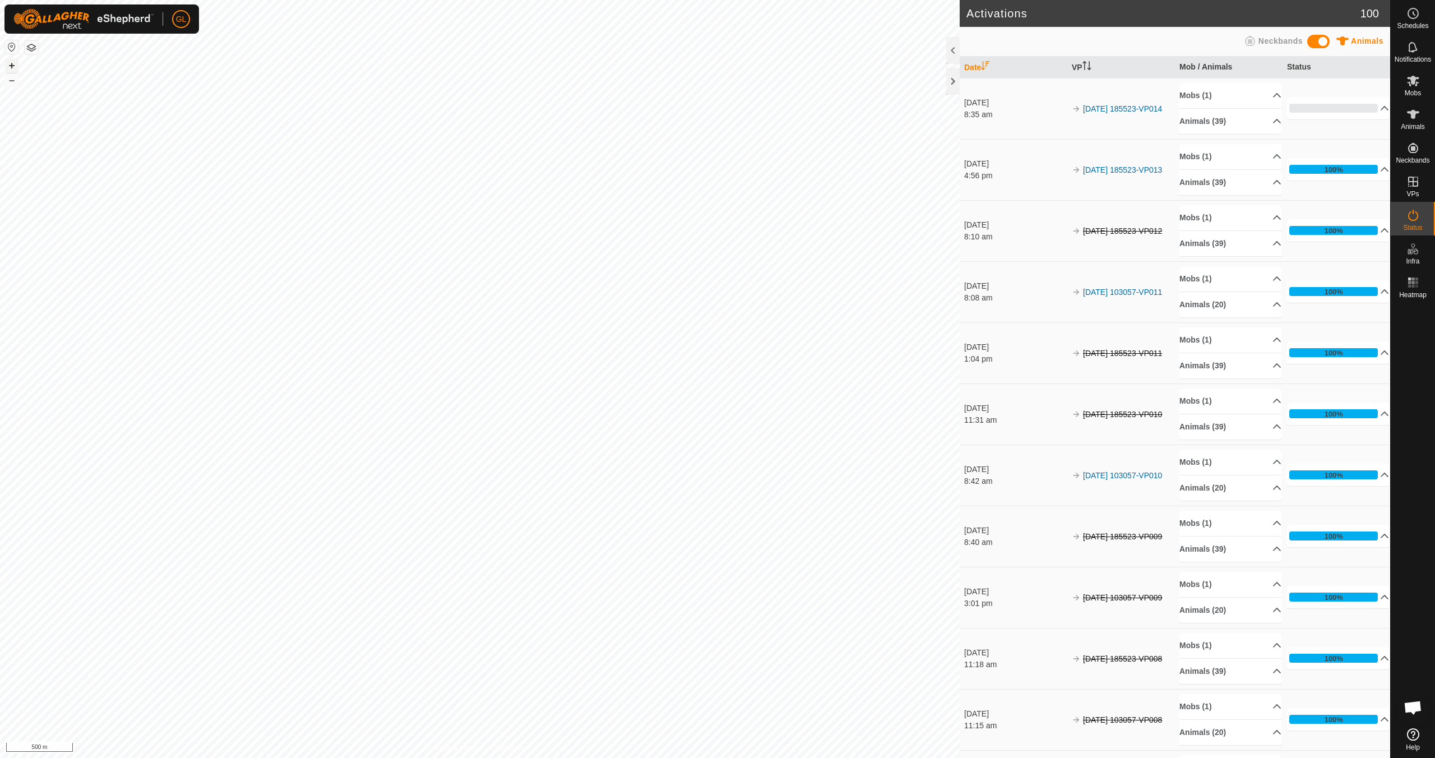
click at [15, 66] on button "+" at bounding box center [11, 65] width 13 height 13
click at [8, 65] on button "+" at bounding box center [11, 65] width 13 height 13
click at [15, 68] on button "+" at bounding box center [11, 65] width 13 height 13
click at [1356, 184] on link "In Rotation" at bounding box center [1342, 181] width 96 height 22
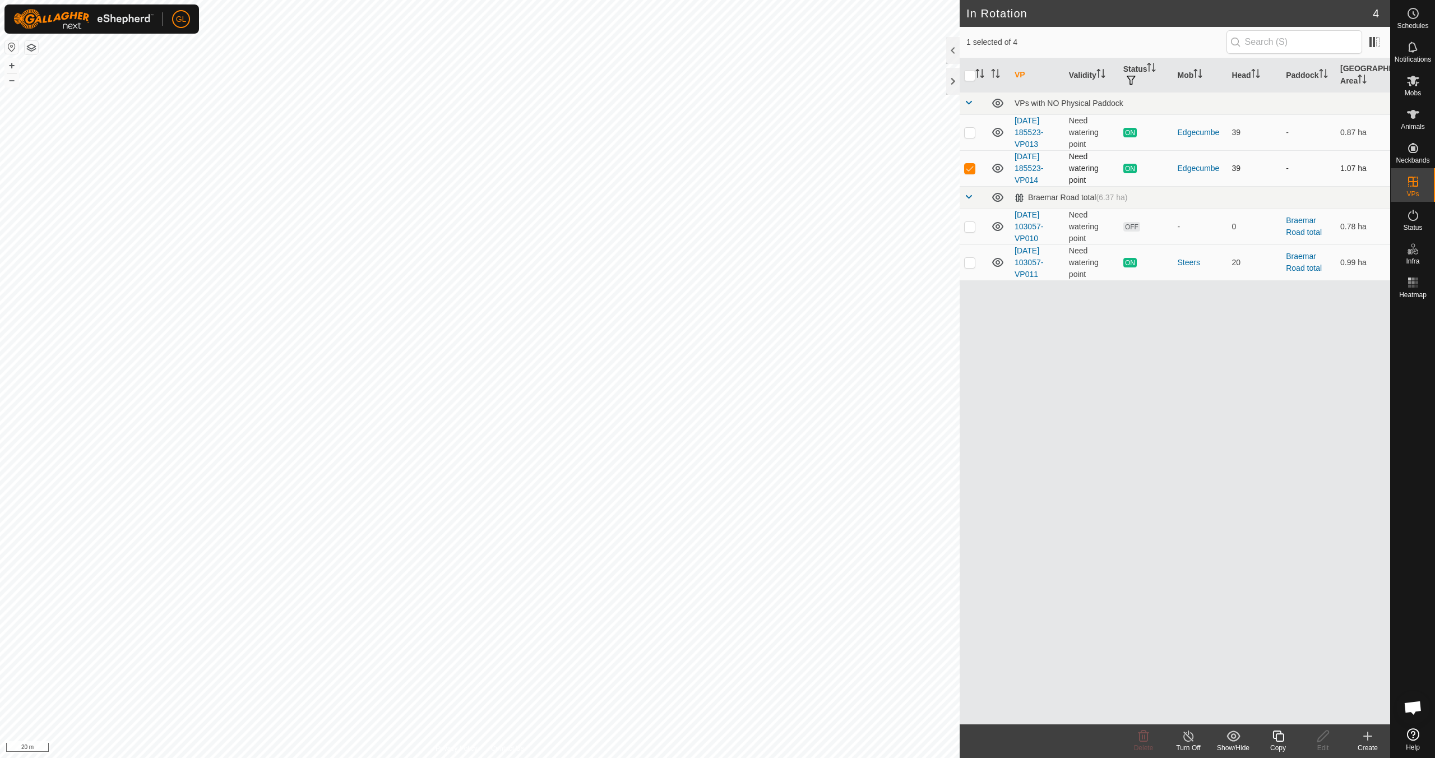
click at [965, 164] on p-checkbox at bounding box center [969, 168] width 11 height 9
checkbox input "false"
click at [968, 264] on p-checkbox at bounding box center [969, 262] width 11 height 9
checkbox input "true"
click at [1280, 745] on div "Copy" at bounding box center [1278, 748] width 45 height 10
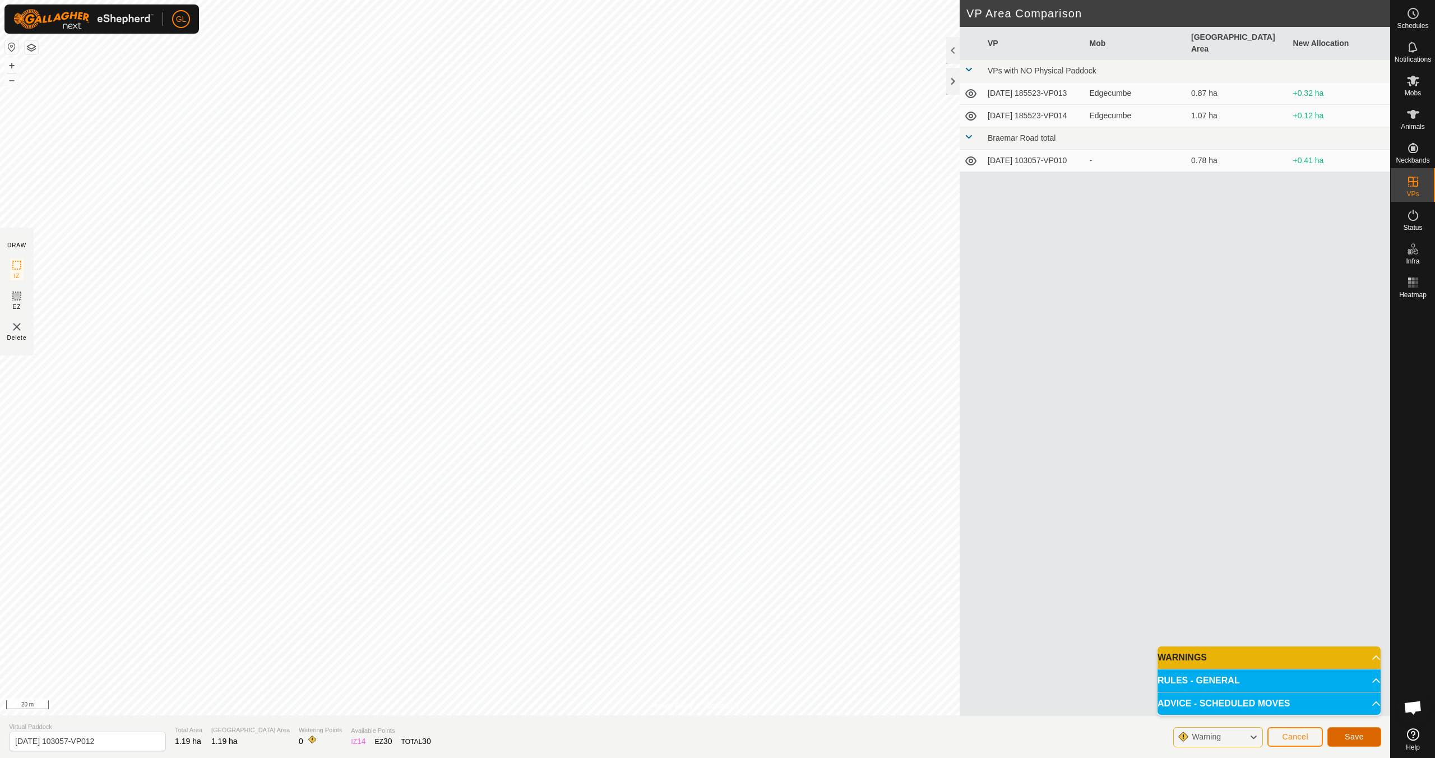
click at [1364, 739] on button "Save" at bounding box center [1354, 737] width 54 height 20
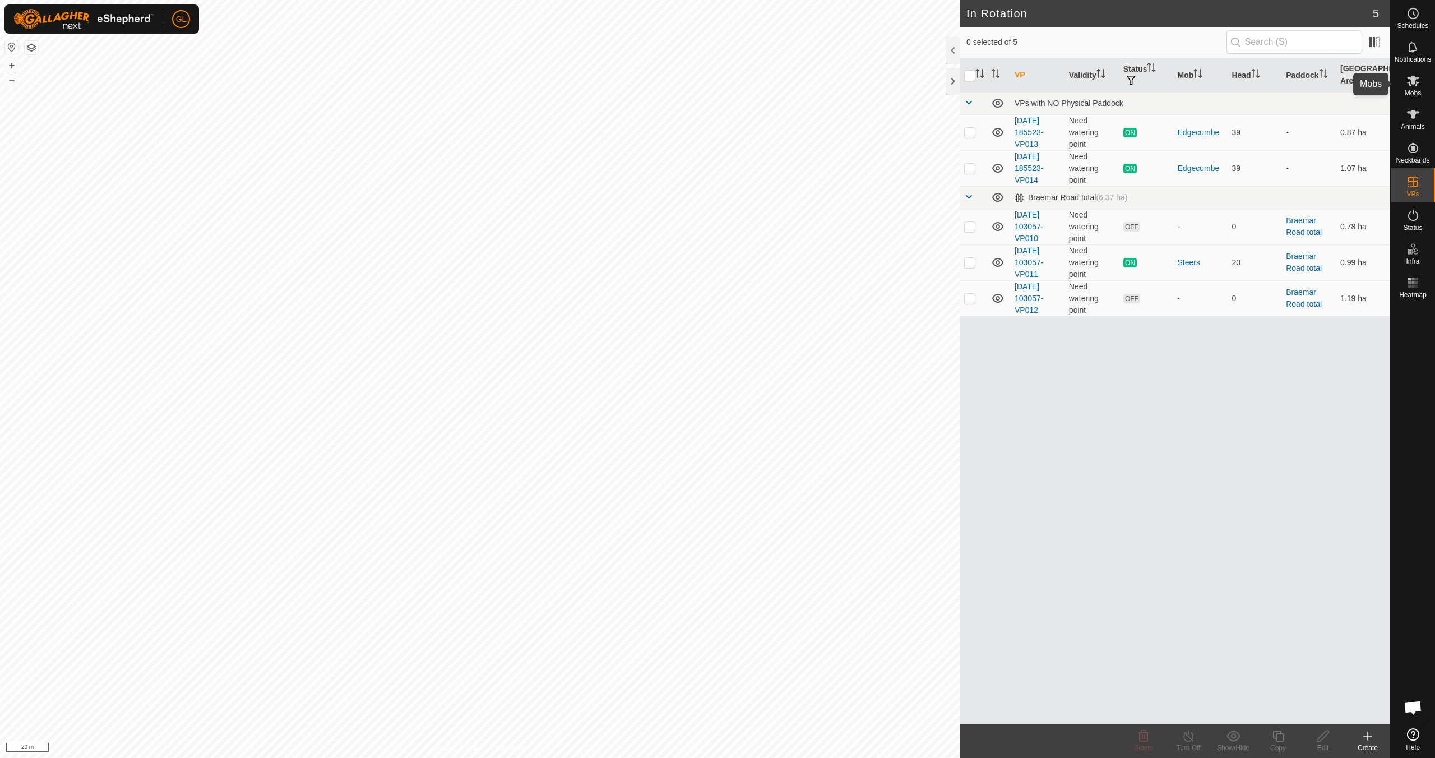
click at [1416, 84] on icon at bounding box center [1413, 81] width 12 height 11
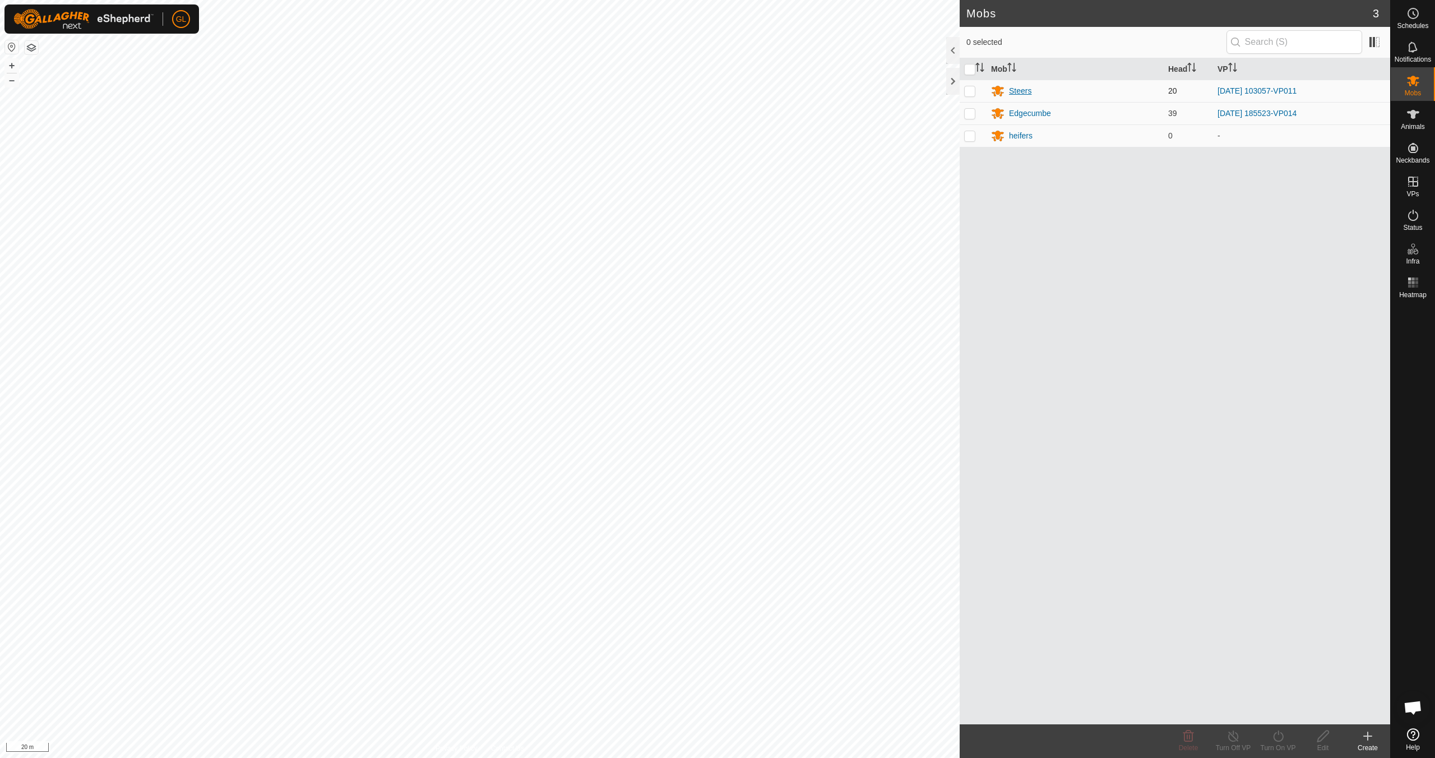
click at [1017, 90] on div "Steers" at bounding box center [1020, 91] width 22 height 12
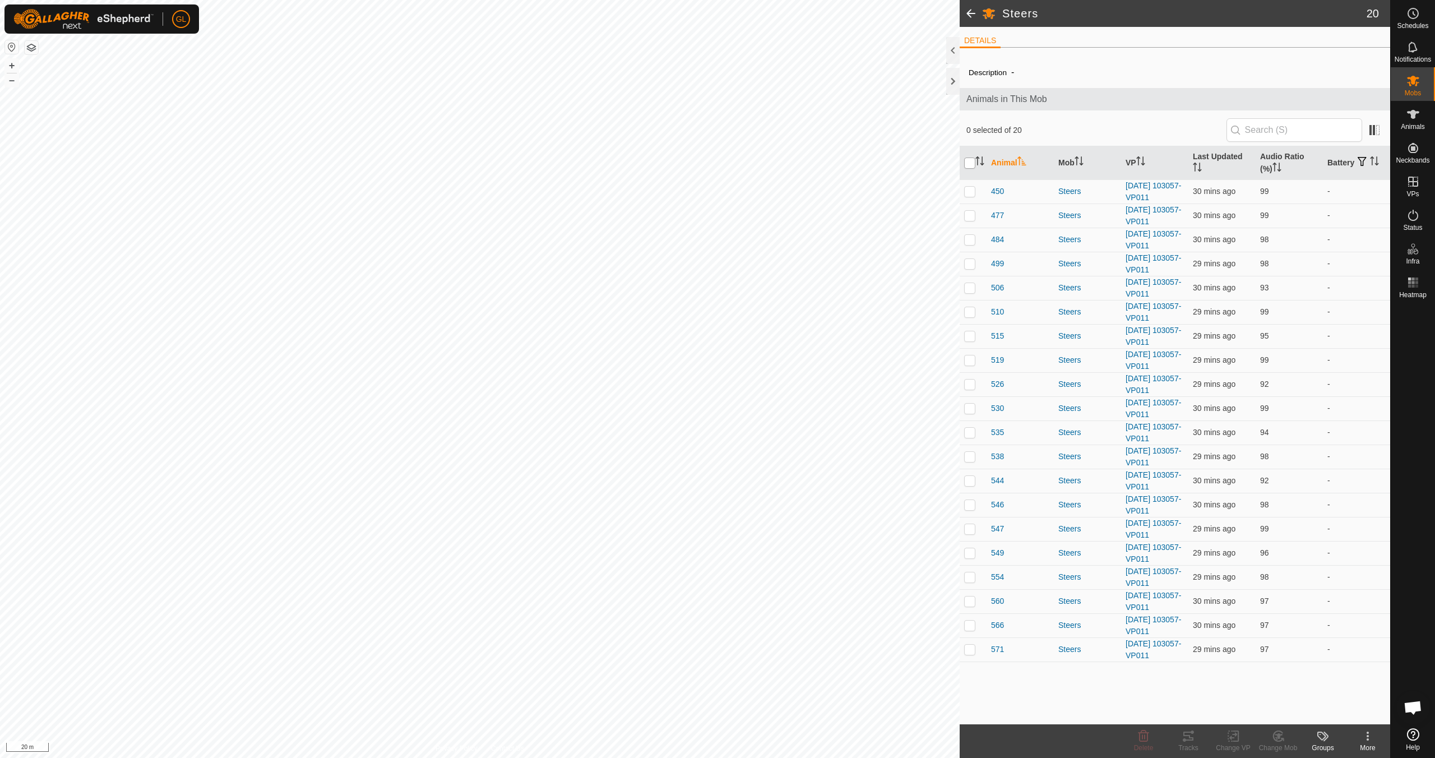
click at [969, 163] on input "checkbox" at bounding box center [969, 163] width 11 height 11
checkbox input "true"
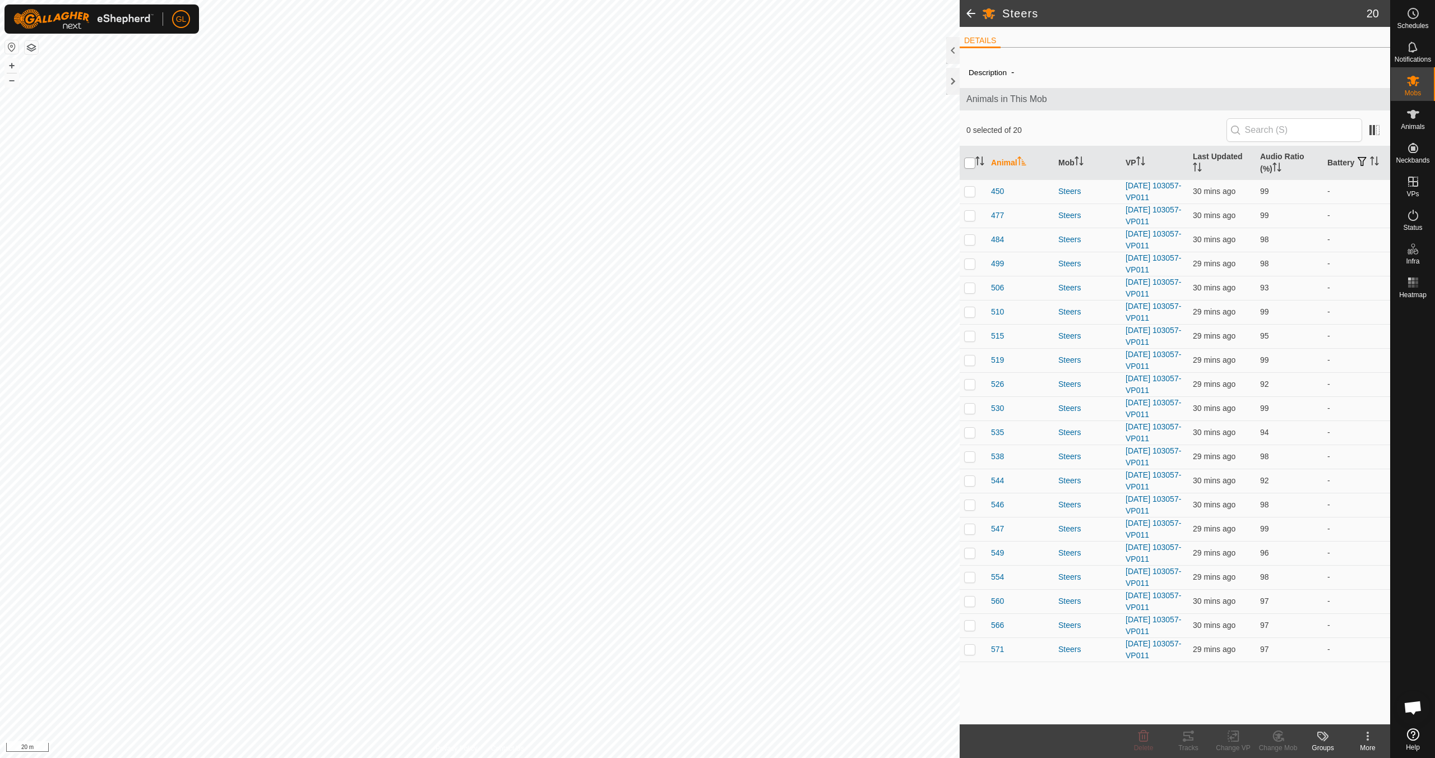
checkbox input "true"
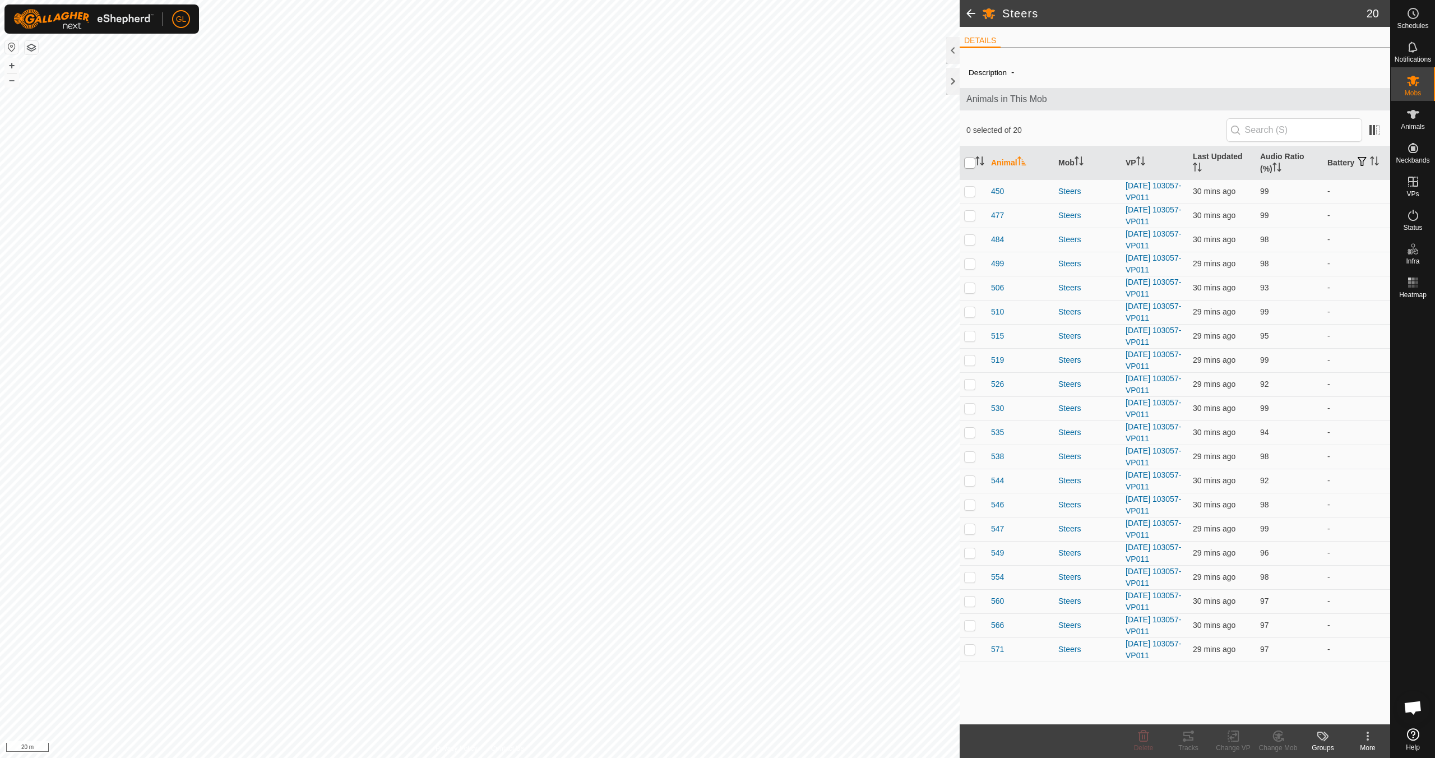
checkbox input "true"
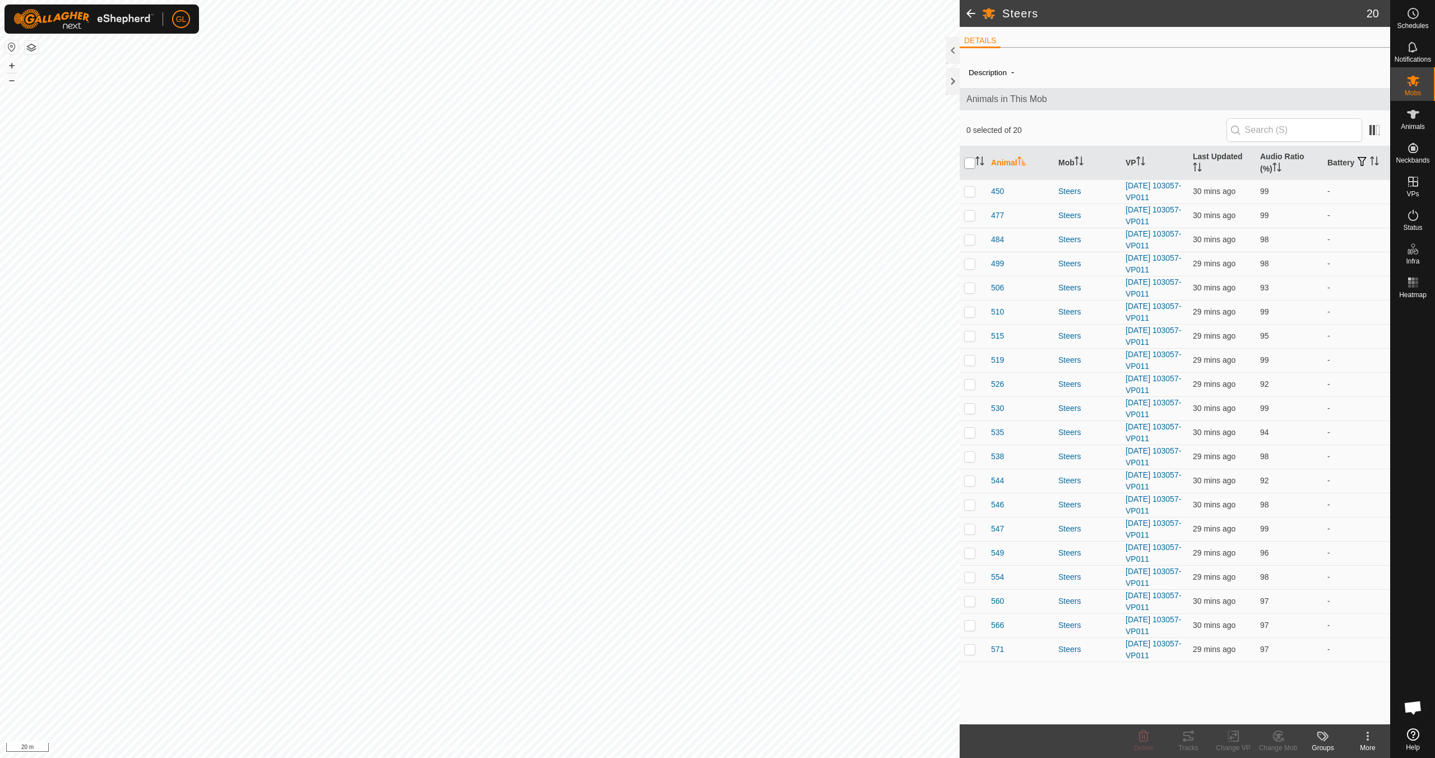
checkbox input "true"
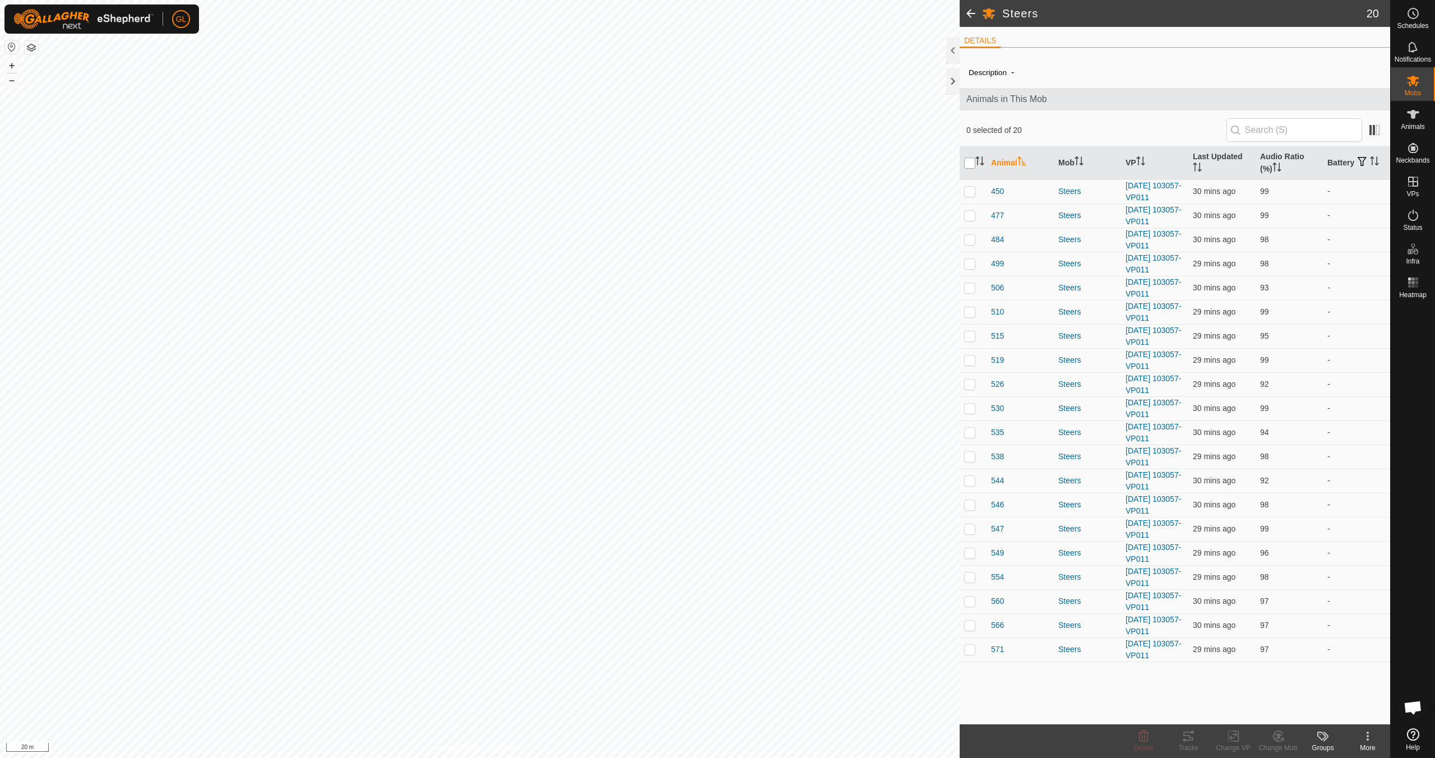
checkbox input "true"
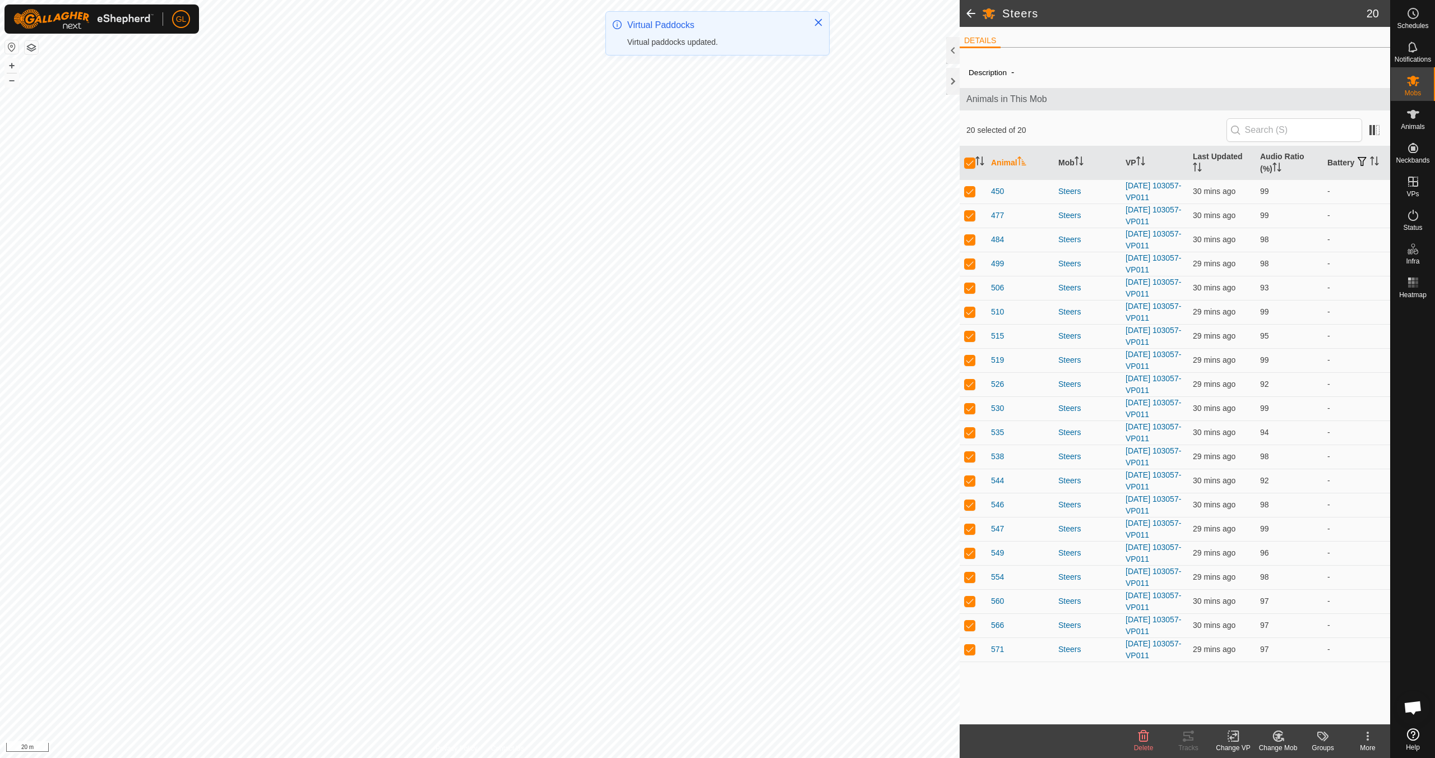
click at [1228, 738] on rect at bounding box center [1233, 736] width 10 height 10
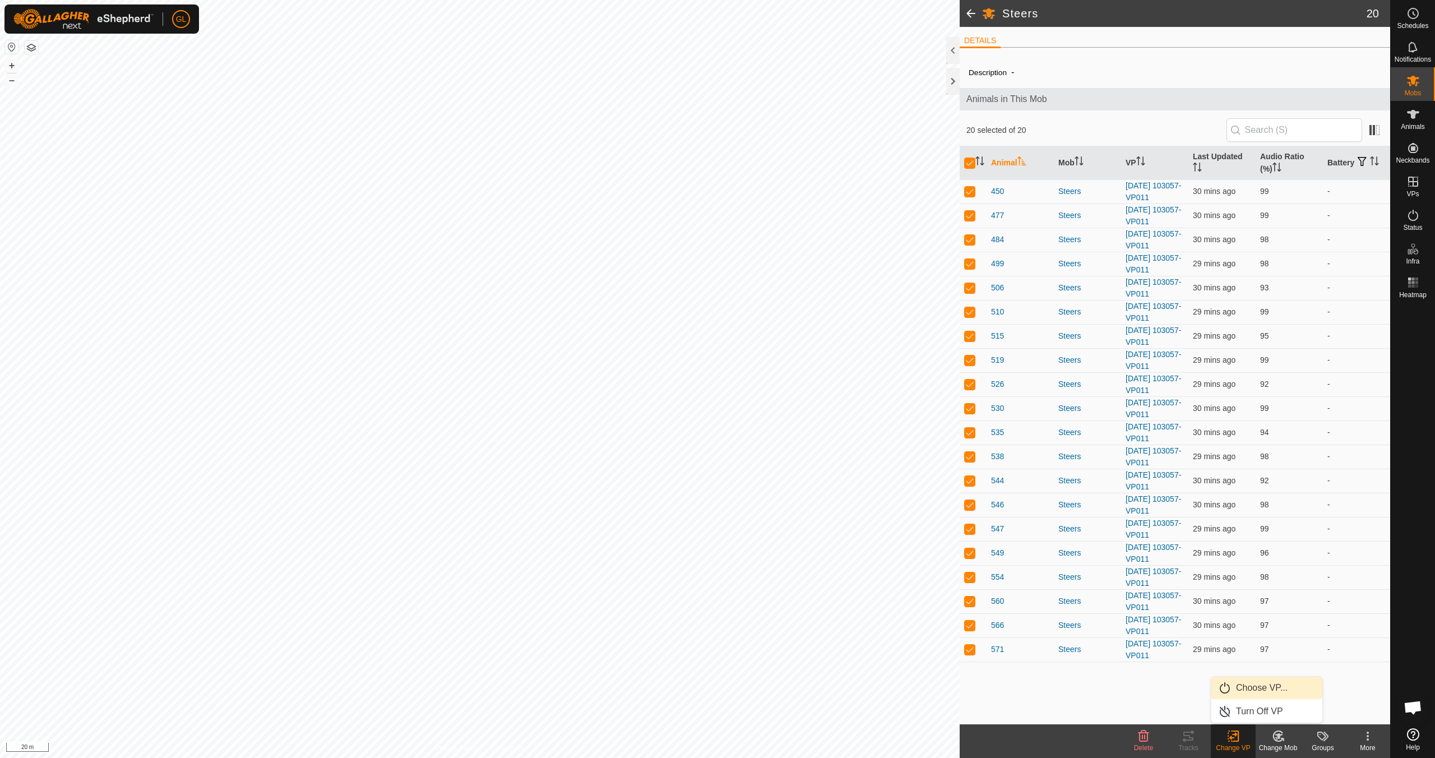
click at [1243, 688] on link "Choose VP..." at bounding box center [1266, 688] width 111 height 22
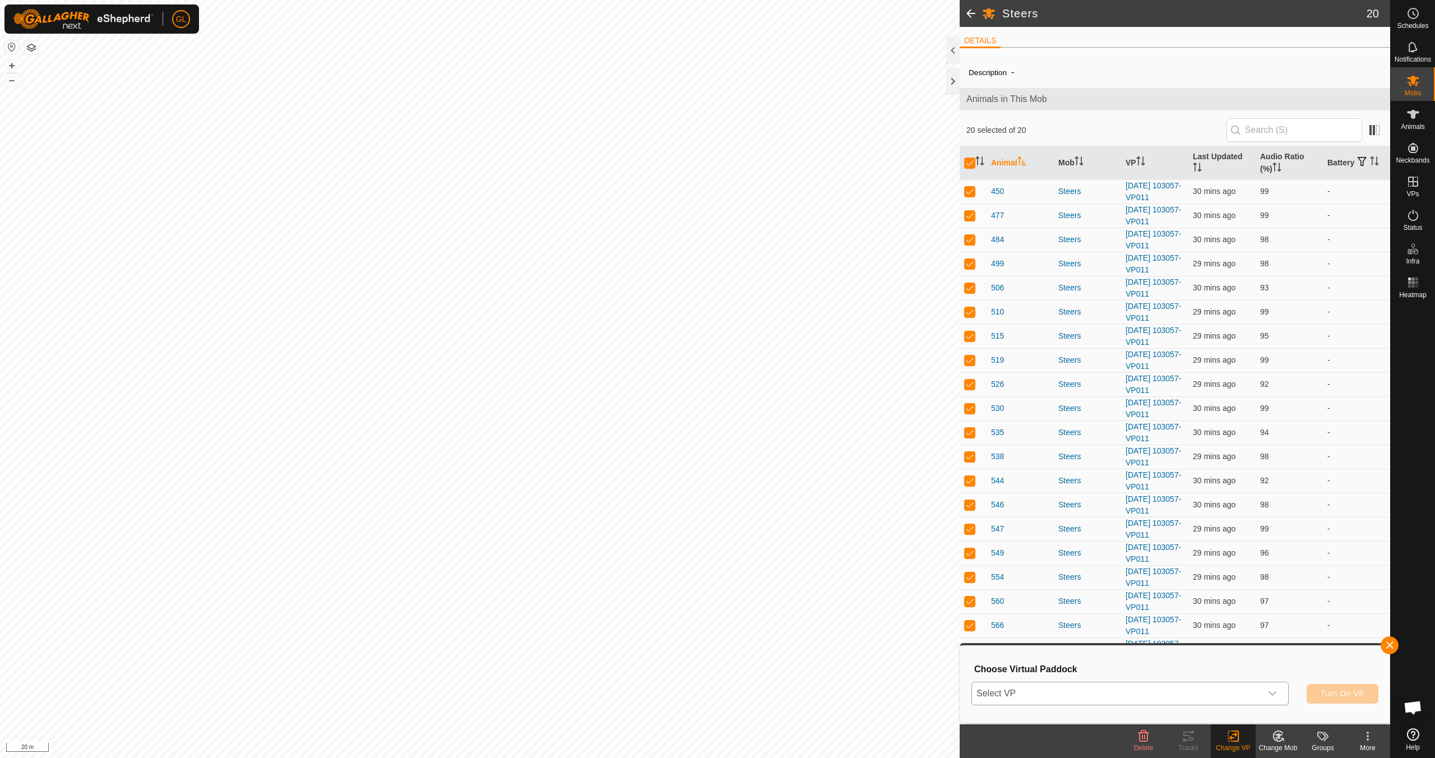
click at [1276, 691] on icon "dropdown trigger" at bounding box center [1272, 693] width 9 height 9
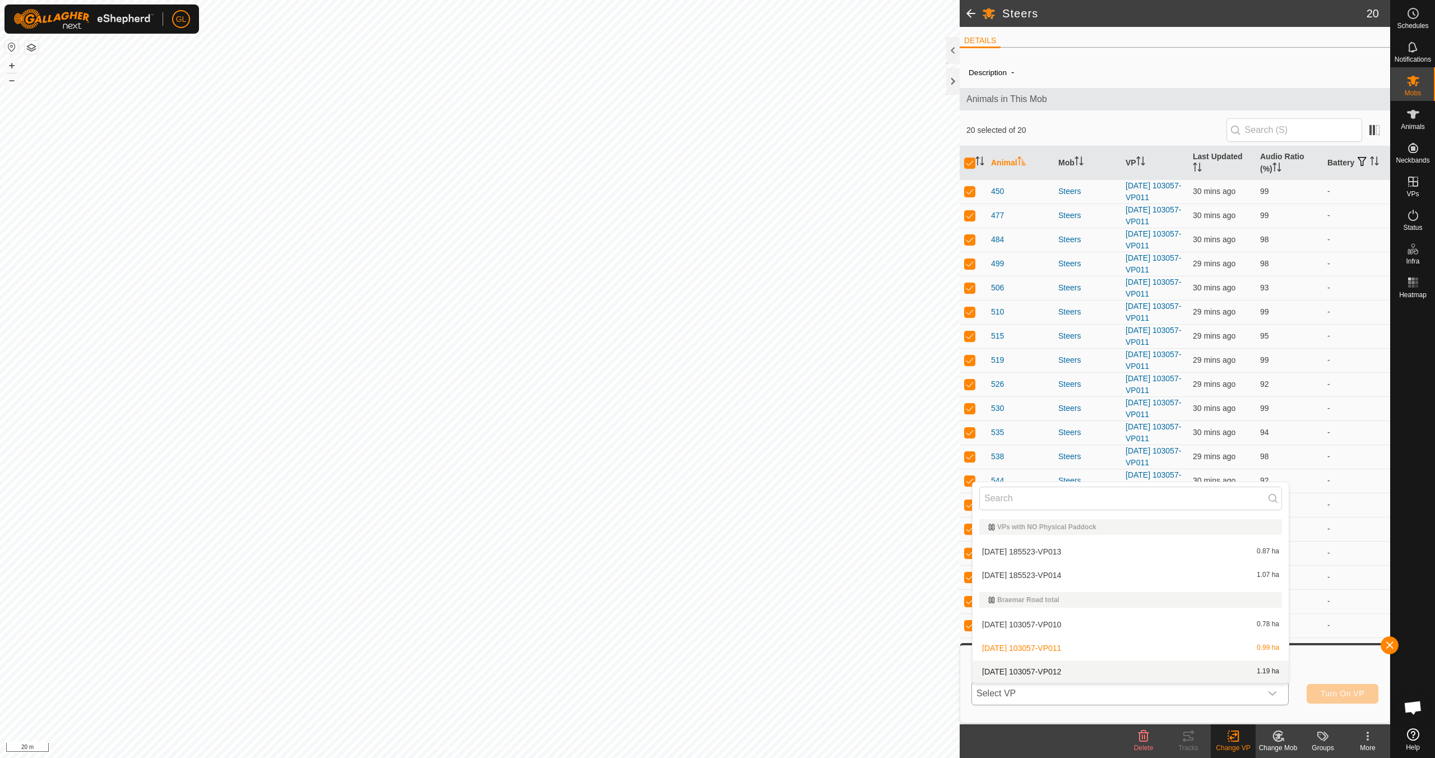
click at [1132, 671] on li "[DATE] 103057-VP012 1.19 ha" at bounding box center [1131, 671] width 316 height 22
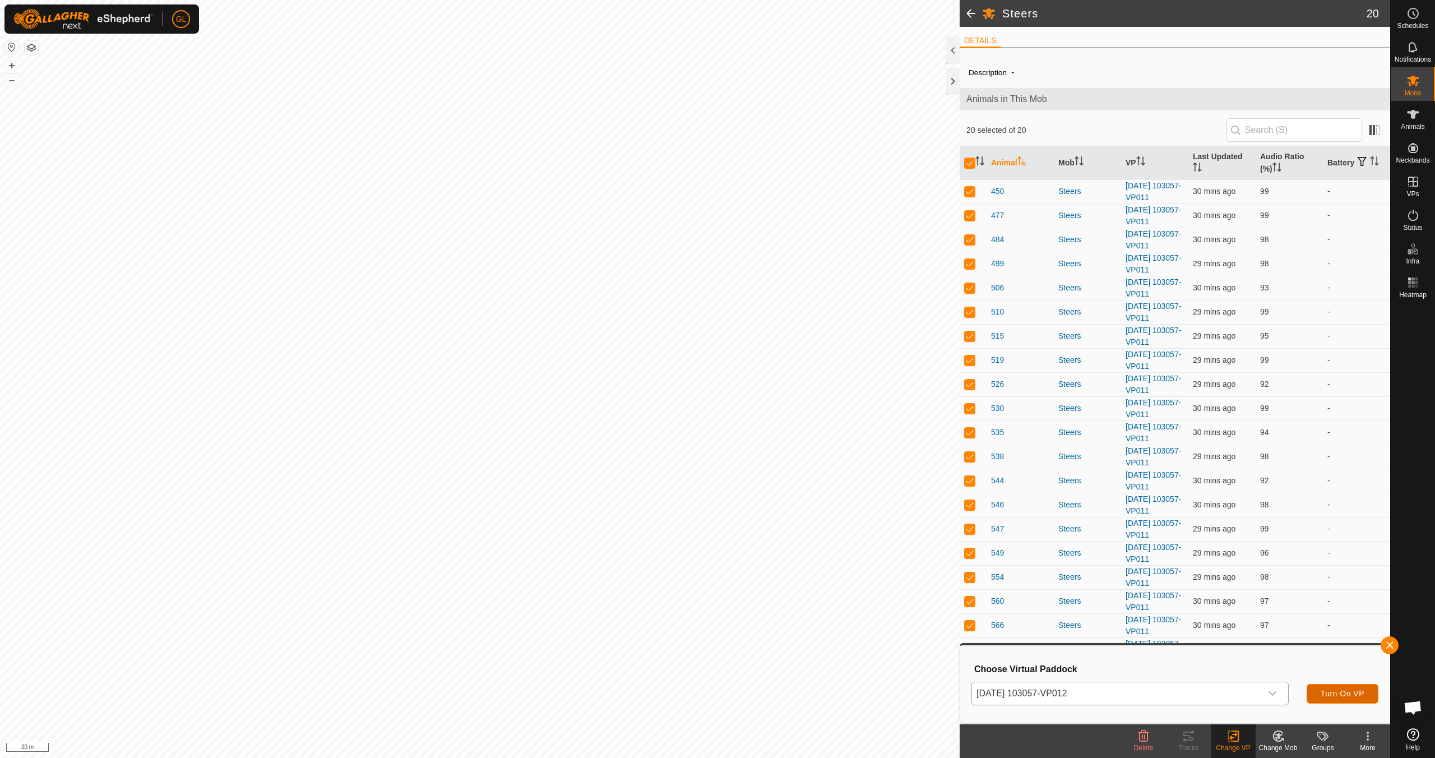
click at [1341, 697] on span "Turn On VP" at bounding box center [1343, 693] width 44 height 9
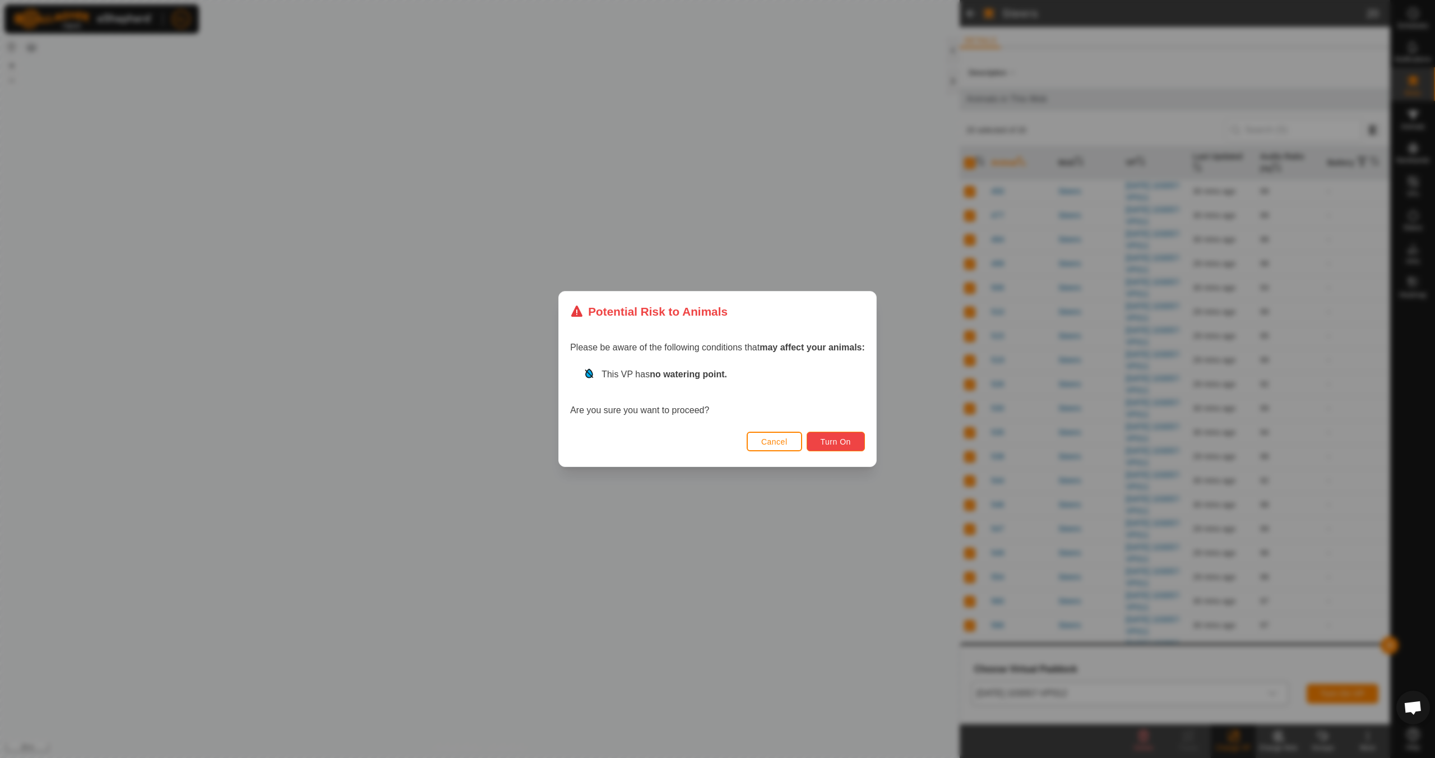
click at [845, 443] on span "Turn On" at bounding box center [836, 441] width 30 height 9
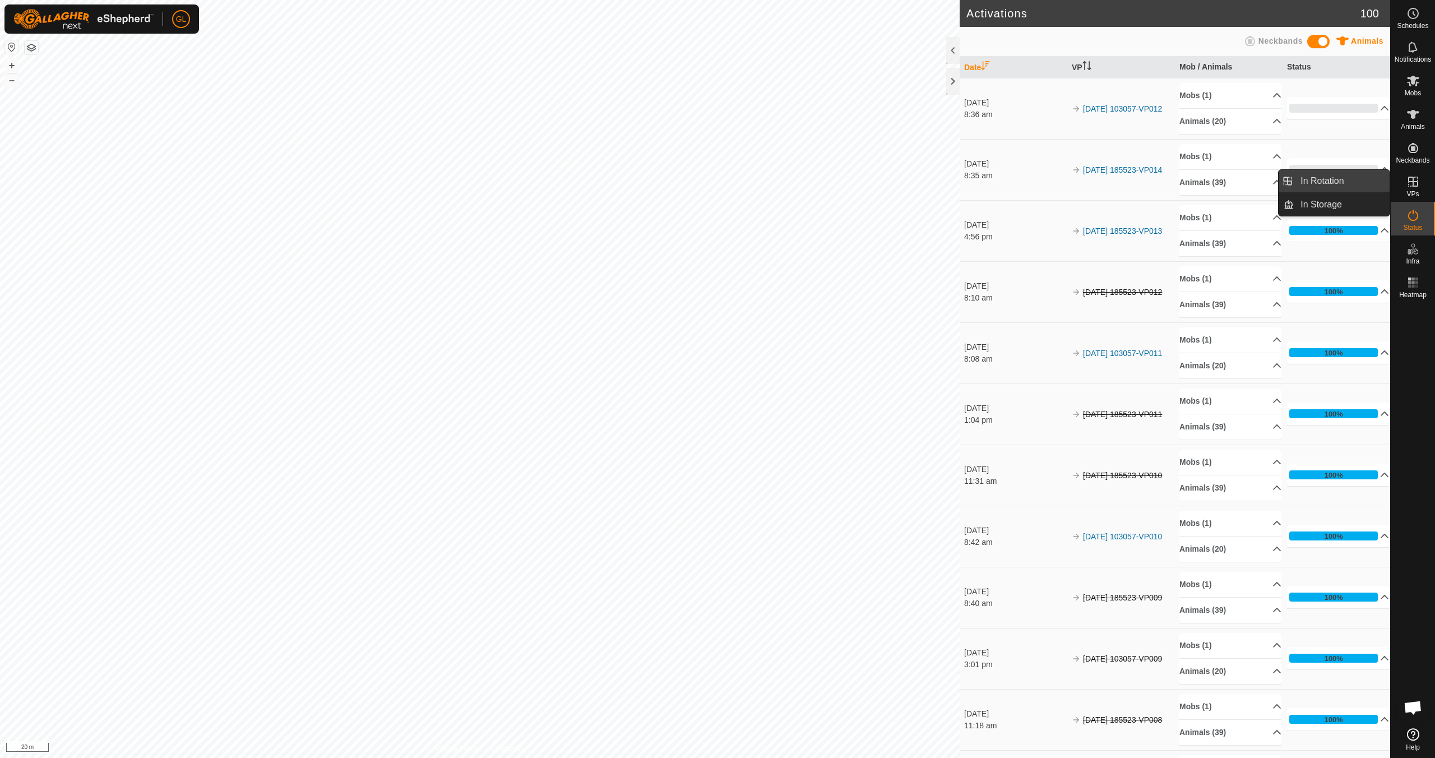
click at [1340, 183] on link "In Rotation" at bounding box center [1342, 181] width 96 height 22
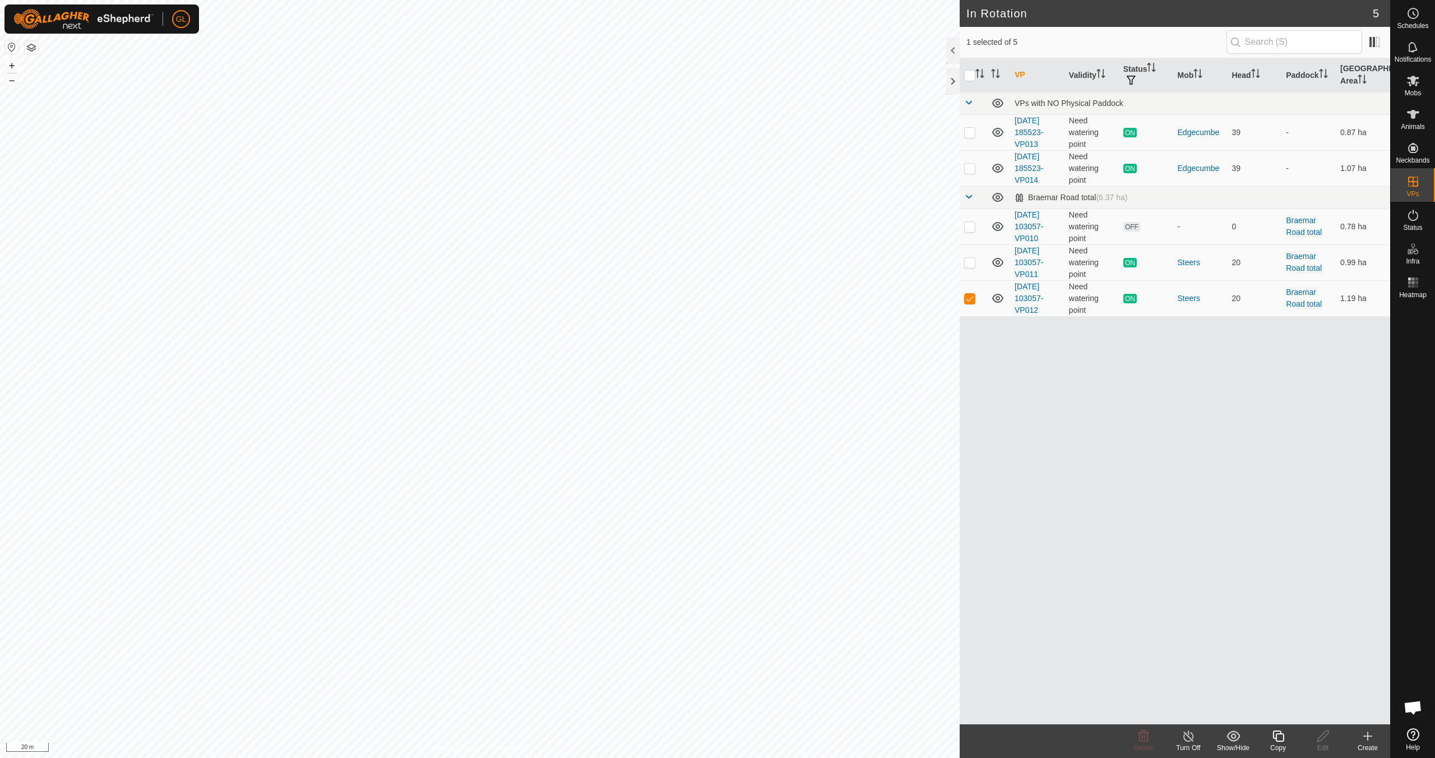
click at [1360, 735] on create-svg-icon at bounding box center [1367, 735] width 45 height 13
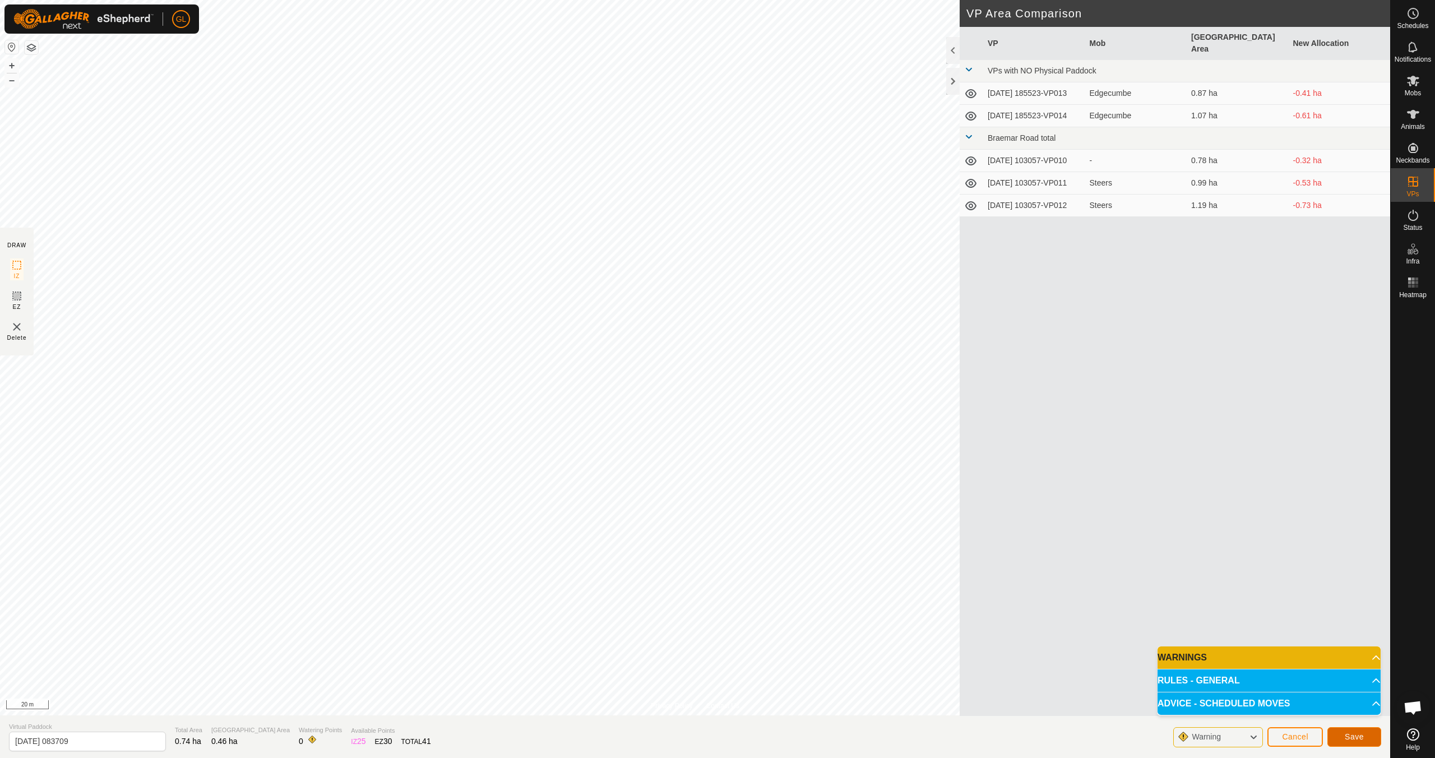
click at [1365, 738] on button "Save" at bounding box center [1354, 737] width 54 height 20
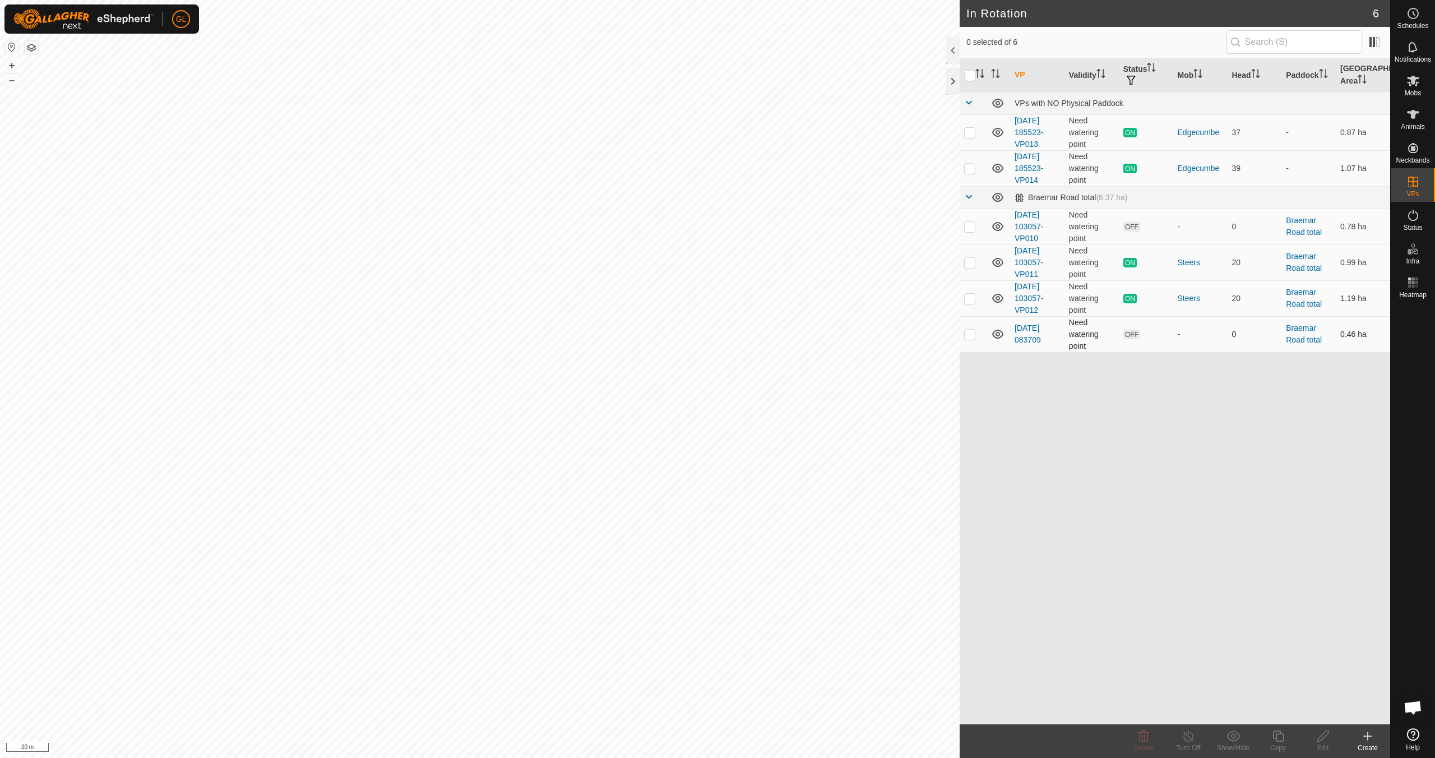
click at [968, 335] on p-checkbox at bounding box center [969, 334] width 11 height 9
click at [1142, 741] on icon at bounding box center [1144, 735] width 11 height 11
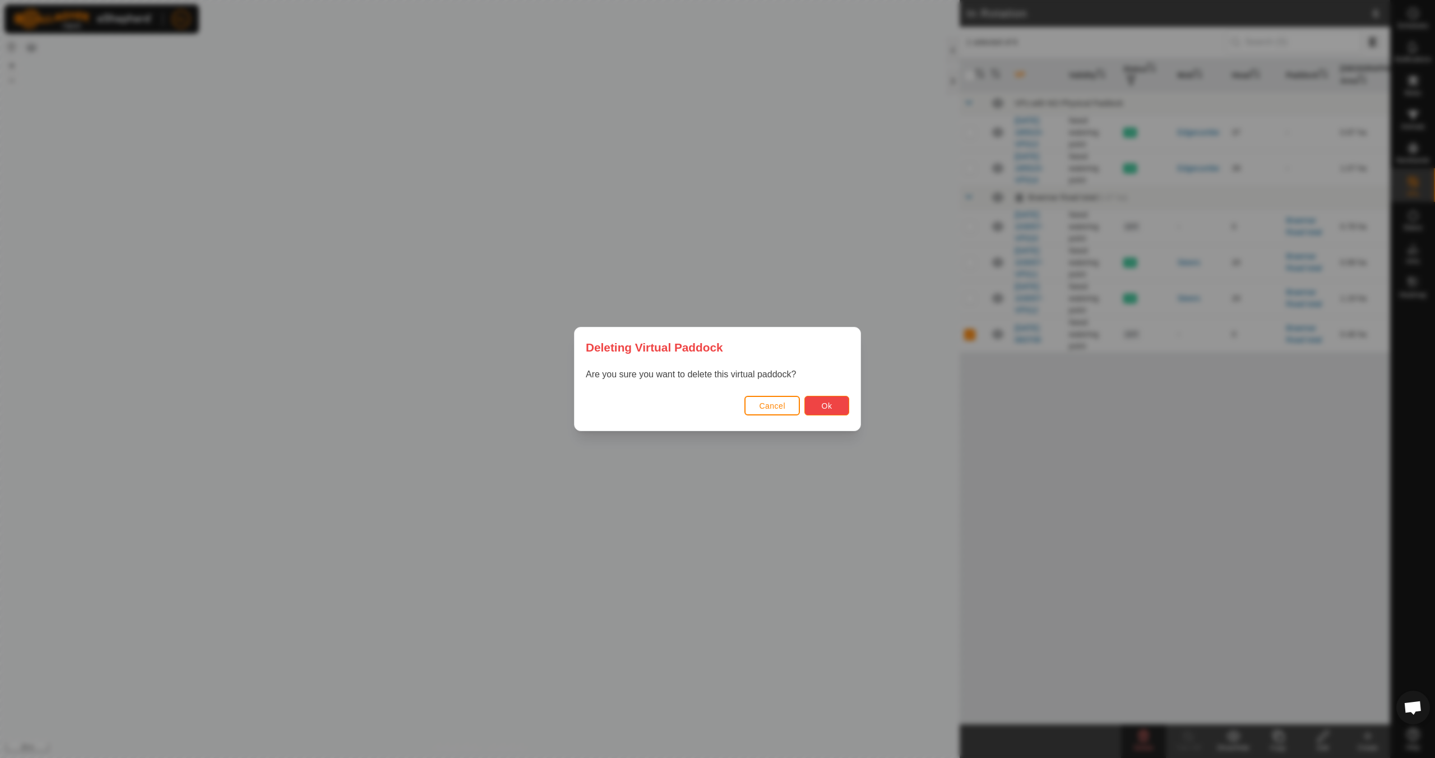
click at [822, 408] on span "Ok" at bounding box center [827, 405] width 11 height 9
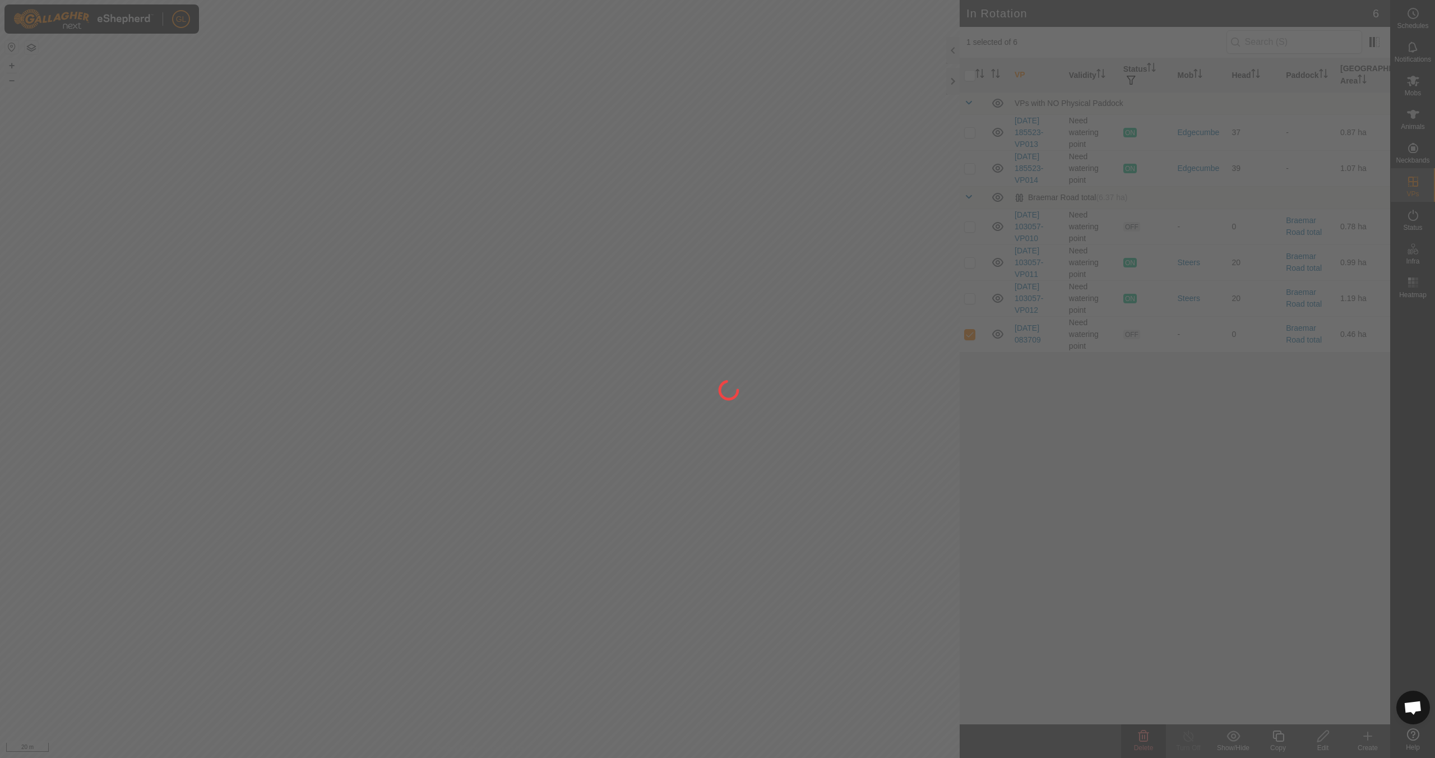
checkbox input "false"
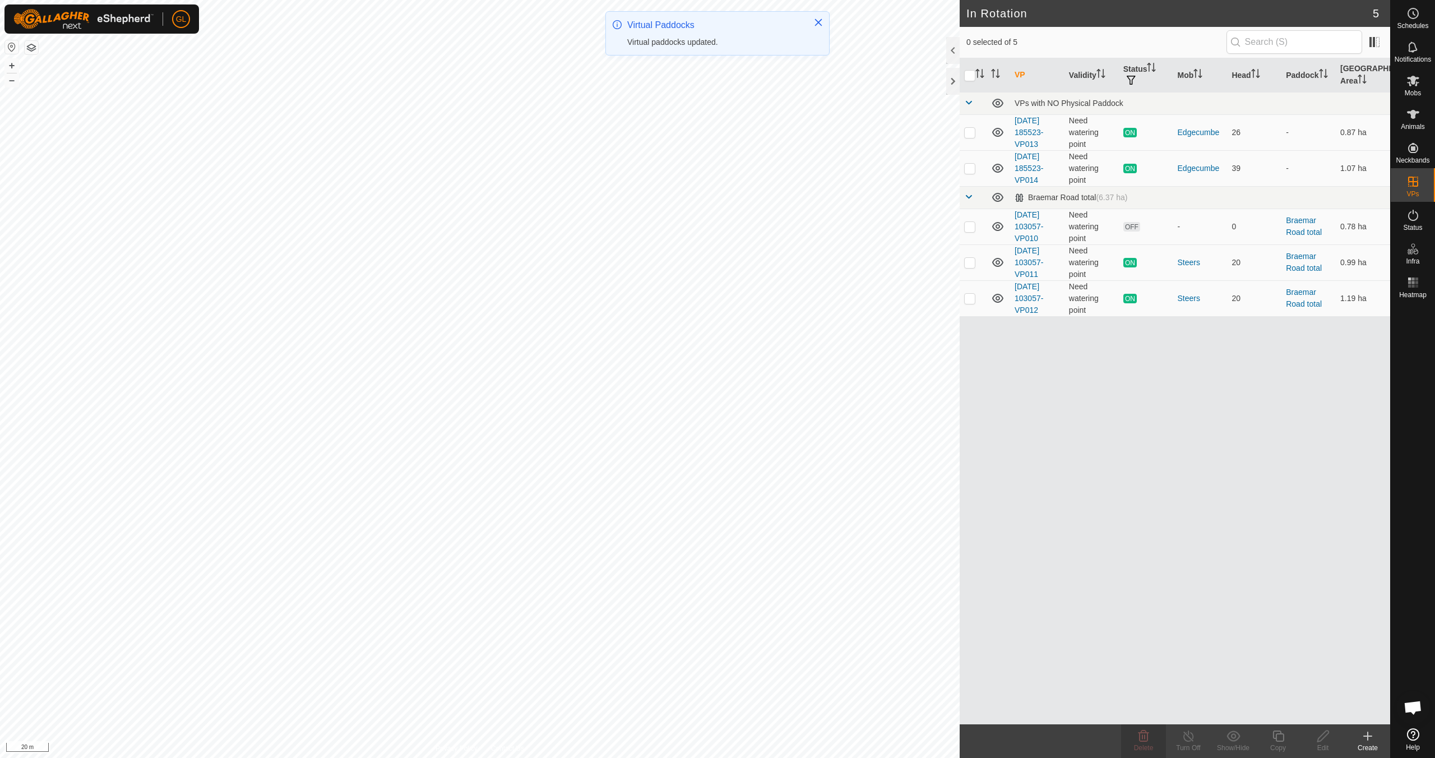
click at [972, 299] on p-checkbox at bounding box center [969, 298] width 11 height 9
checkbox input "true"
click at [1282, 740] on icon at bounding box center [1278, 735] width 14 height 13
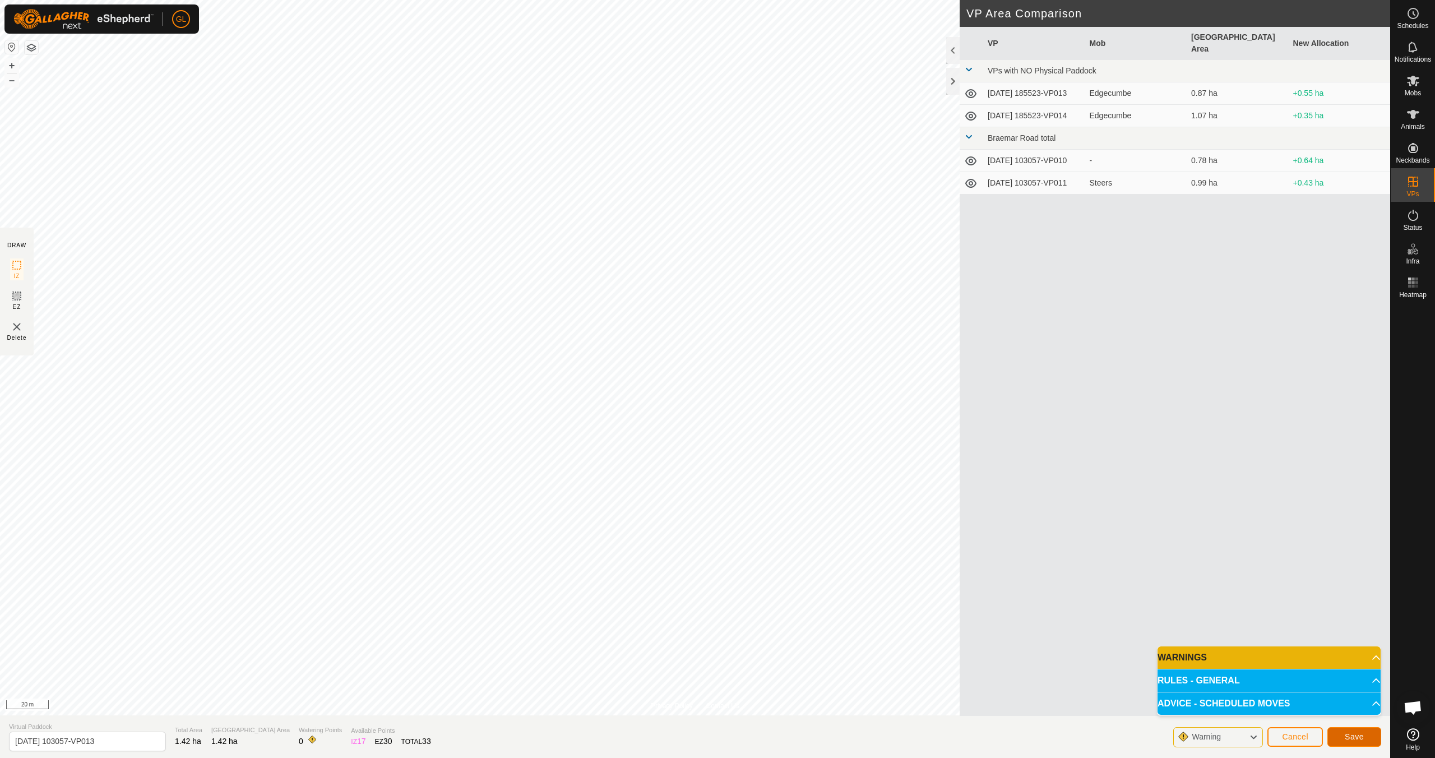
click at [1364, 738] on button "Save" at bounding box center [1354, 737] width 54 height 20
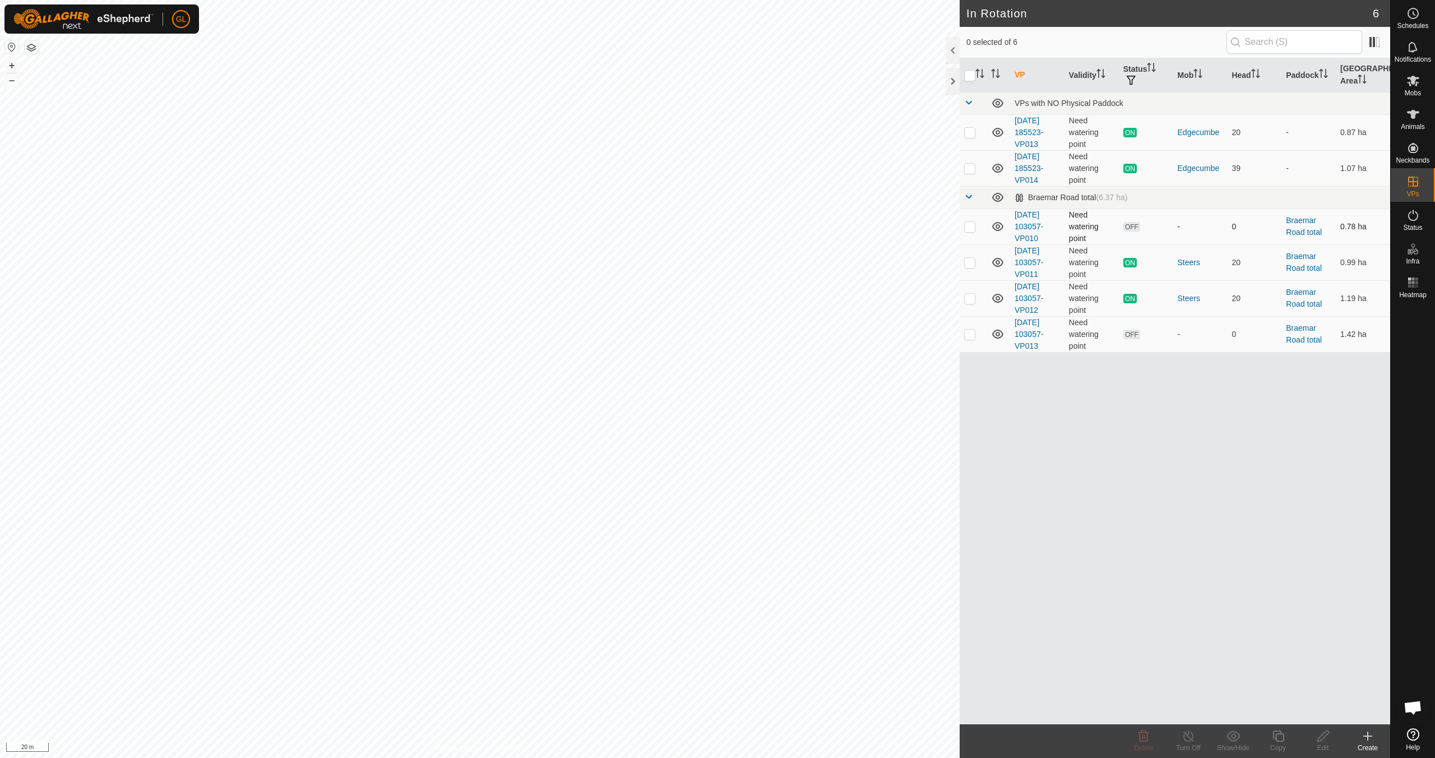
click at [969, 225] on p-checkbox at bounding box center [969, 226] width 11 height 9
click at [1142, 734] on icon at bounding box center [1144, 735] width 11 height 11
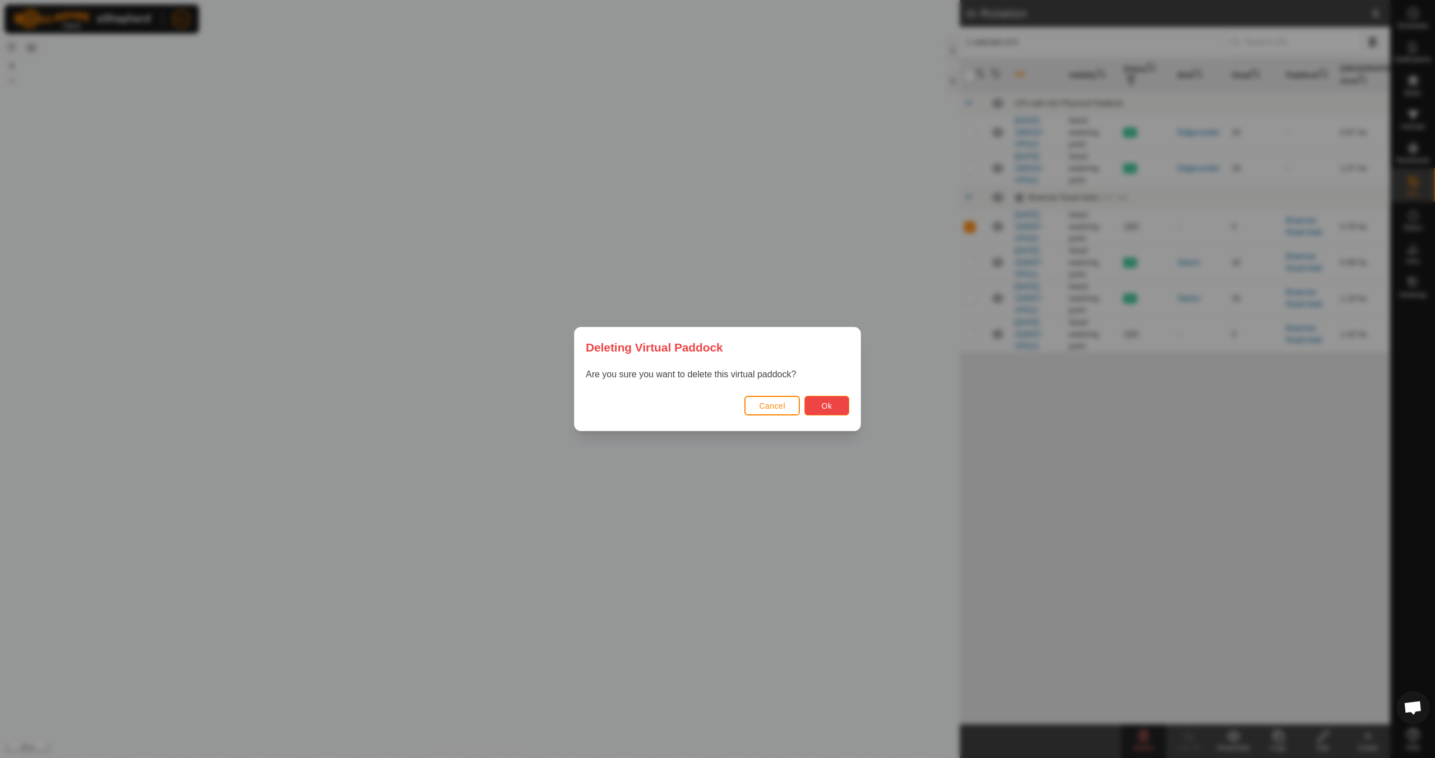
click at [826, 406] on span "Ok" at bounding box center [827, 405] width 11 height 9
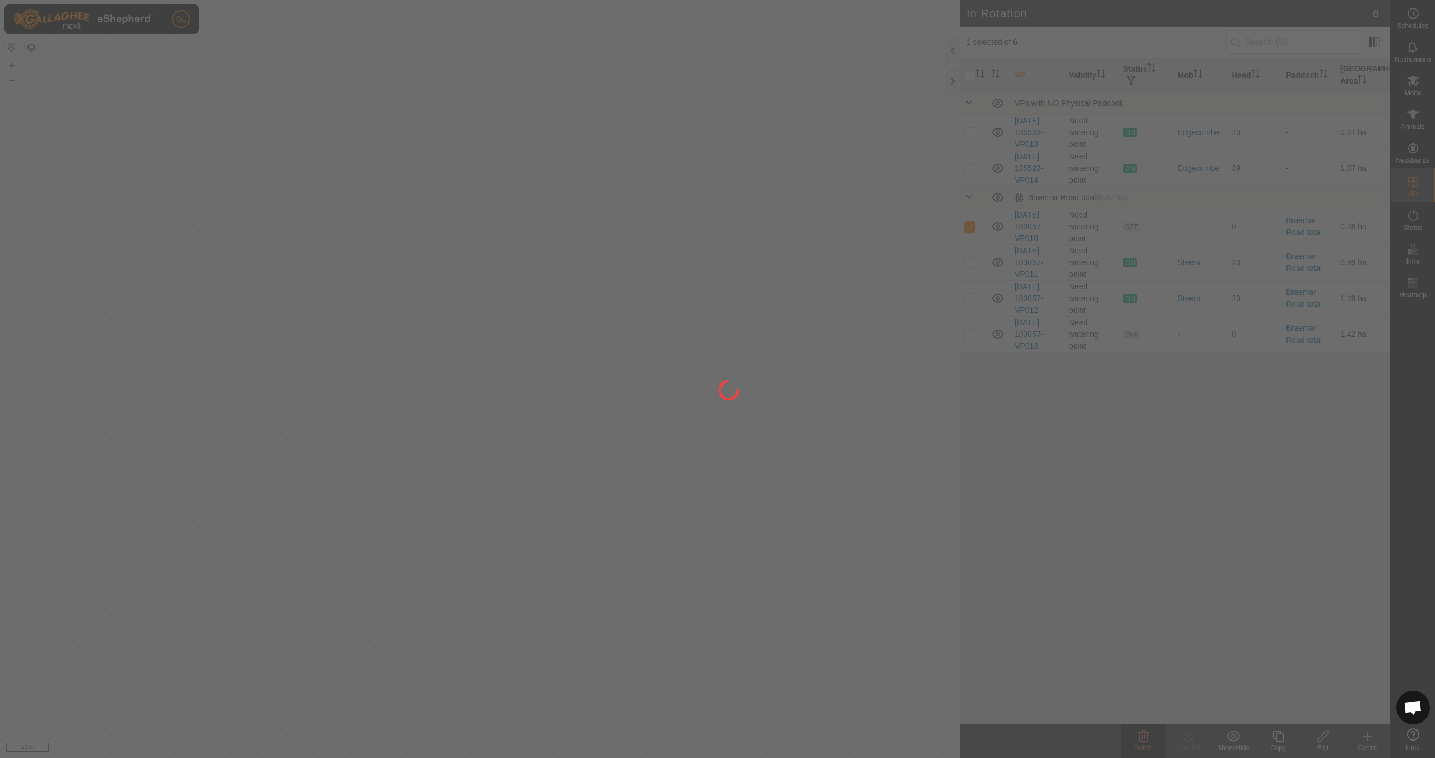
checkbox input "false"
